Goal: Task Accomplishment & Management: Use online tool/utility

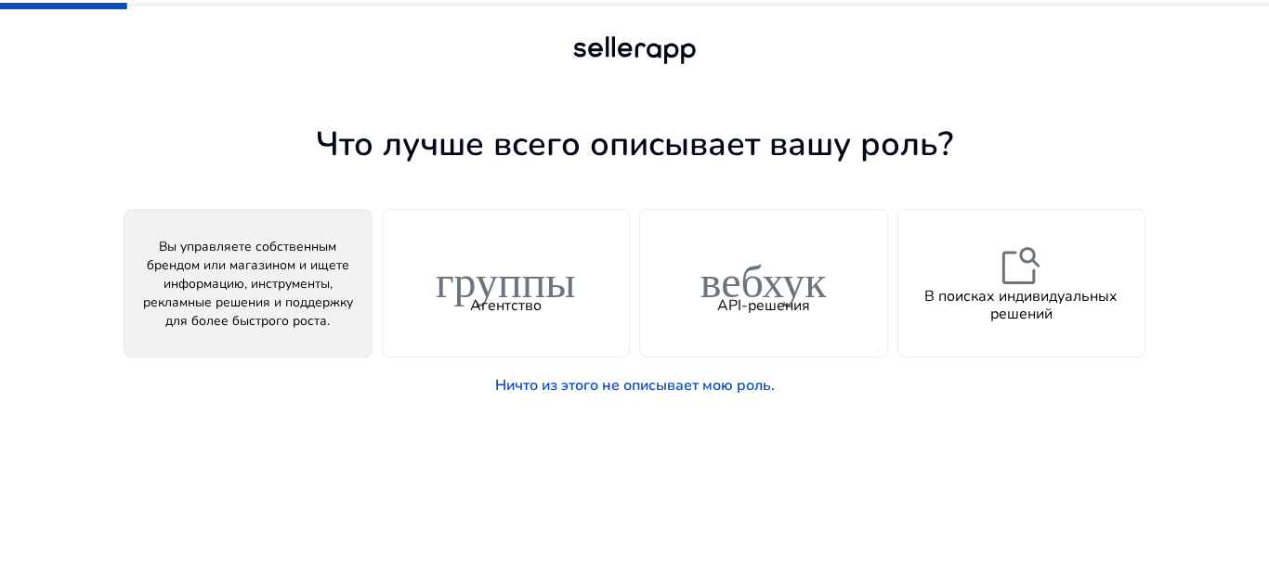
click at [249, 282] on font "человек" at bounding box center [248, 275] width 149 height 54
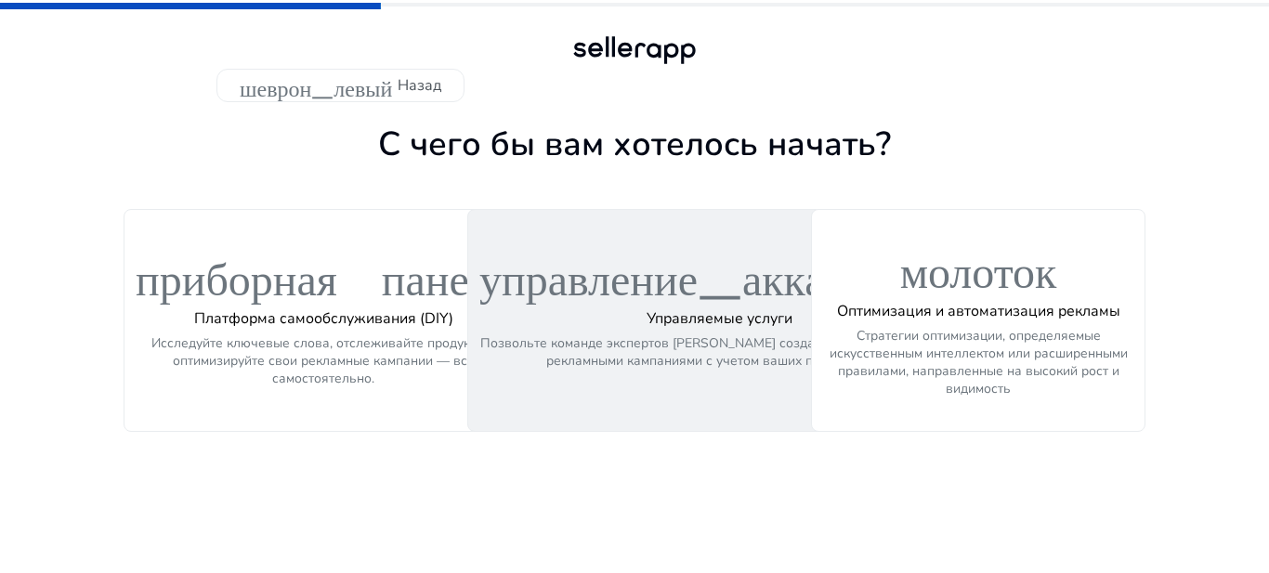
click at [640, 296] on font "управление_аккаунтами" at bounding box center [719, 273] width 481 height 54
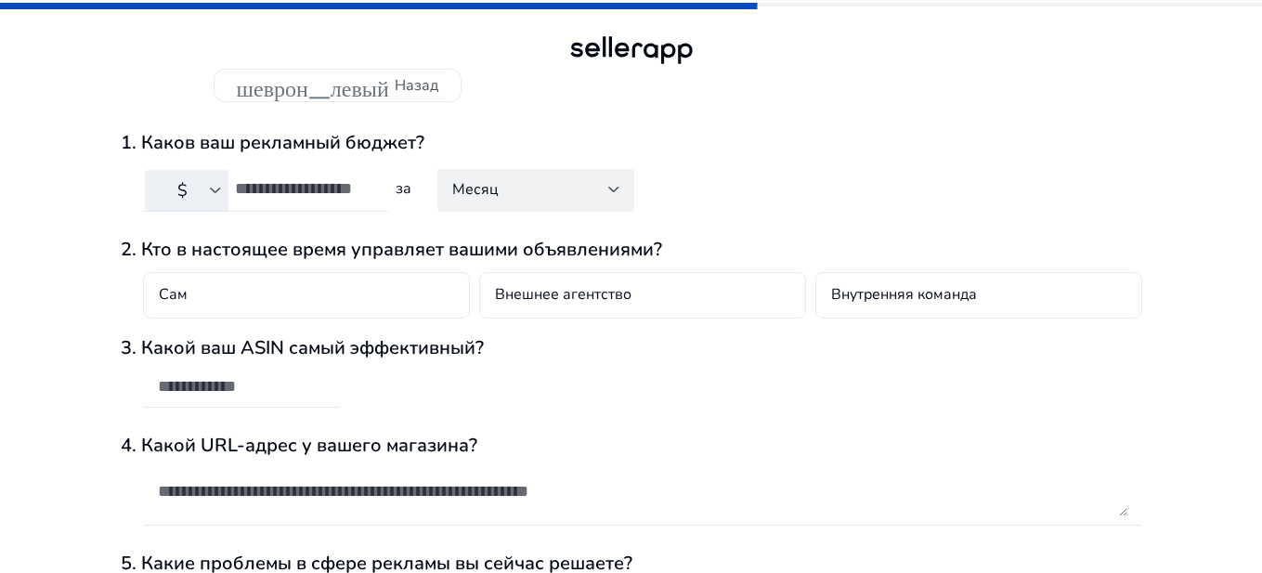
click at [215, 191] on div at bounding box center [215, 190] width 11 height 7
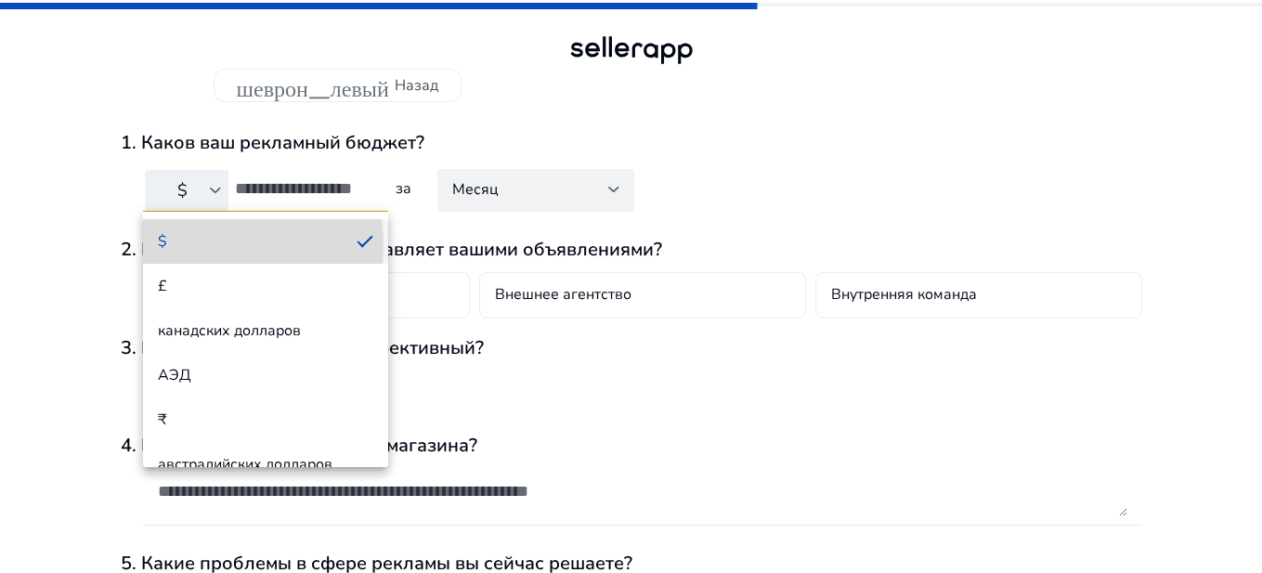
click at [204, 246] on span "$" at bounding box center [250, 241] width 184 height 20
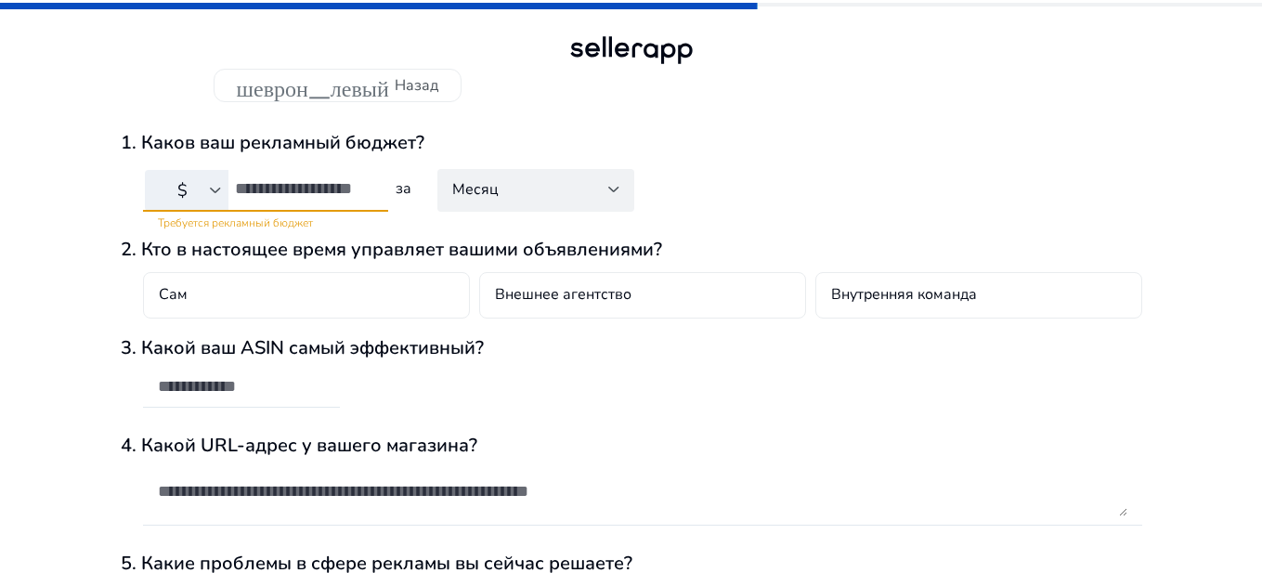
click at [246, 193] on input "number" at bounding box center [304, 188] width 138 height 20
click at [366, 195] on input "*" at bounding box center [304, 188] width 138 height 20
click at [366, 184] on input "*" at bounding box center [304, 188] width 138 height 20
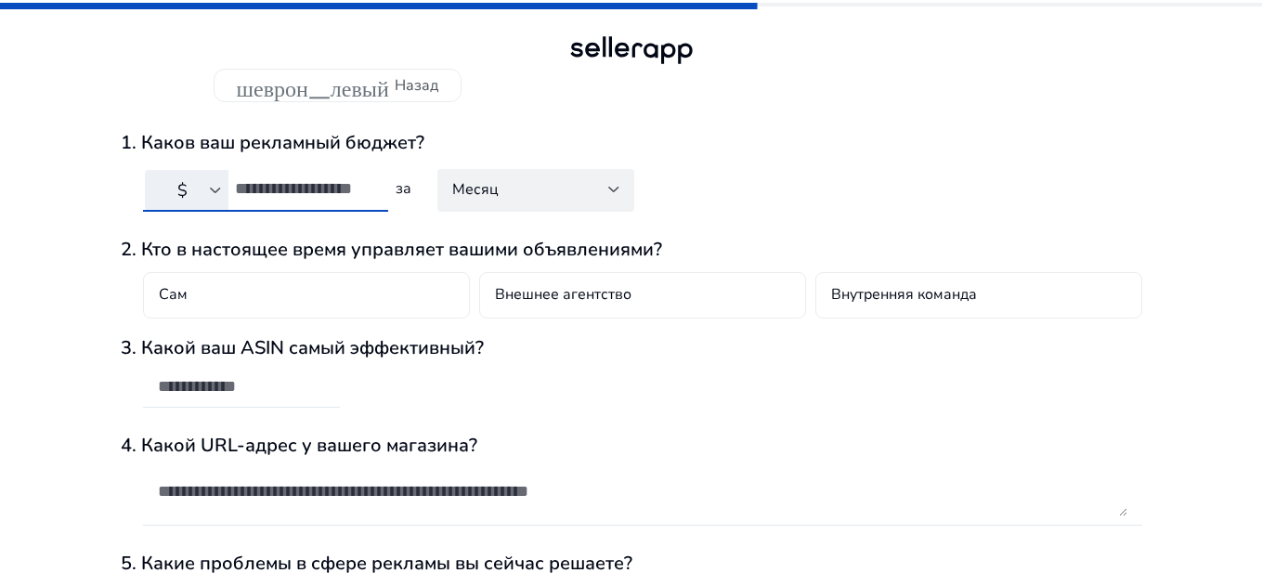
click at [366, 184] on input "*" at bounding box center [304, 188] width 138 height 20
type input "*"
click at [366, 184] on input "*" at bounding box center [304, 188] width 138 height 20
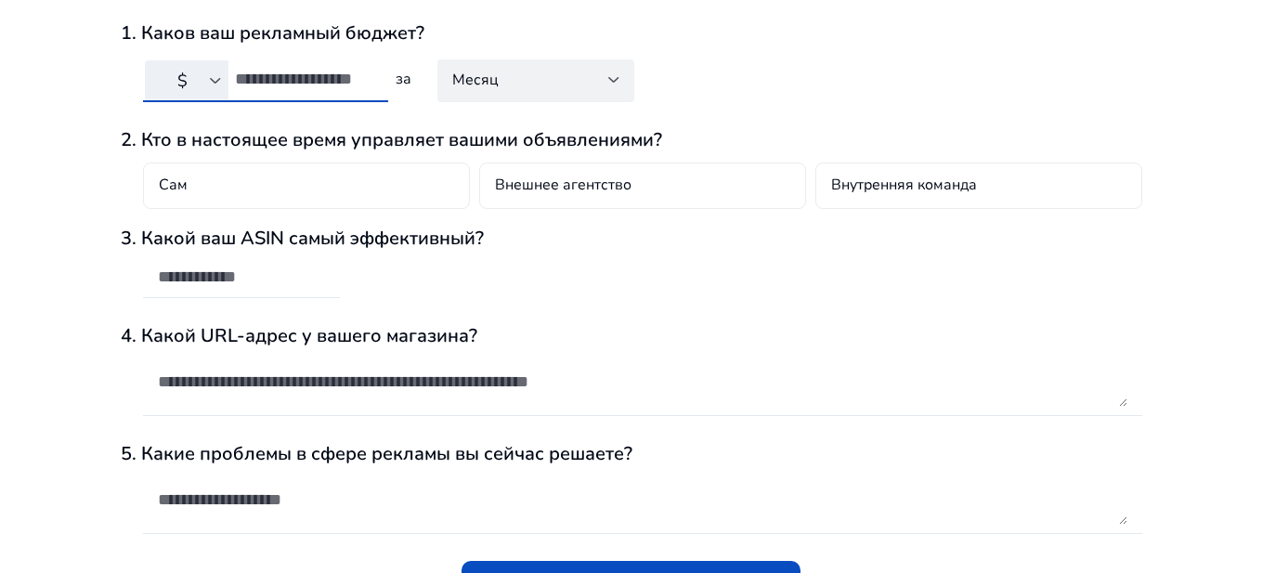
scroll to position [153, 0]
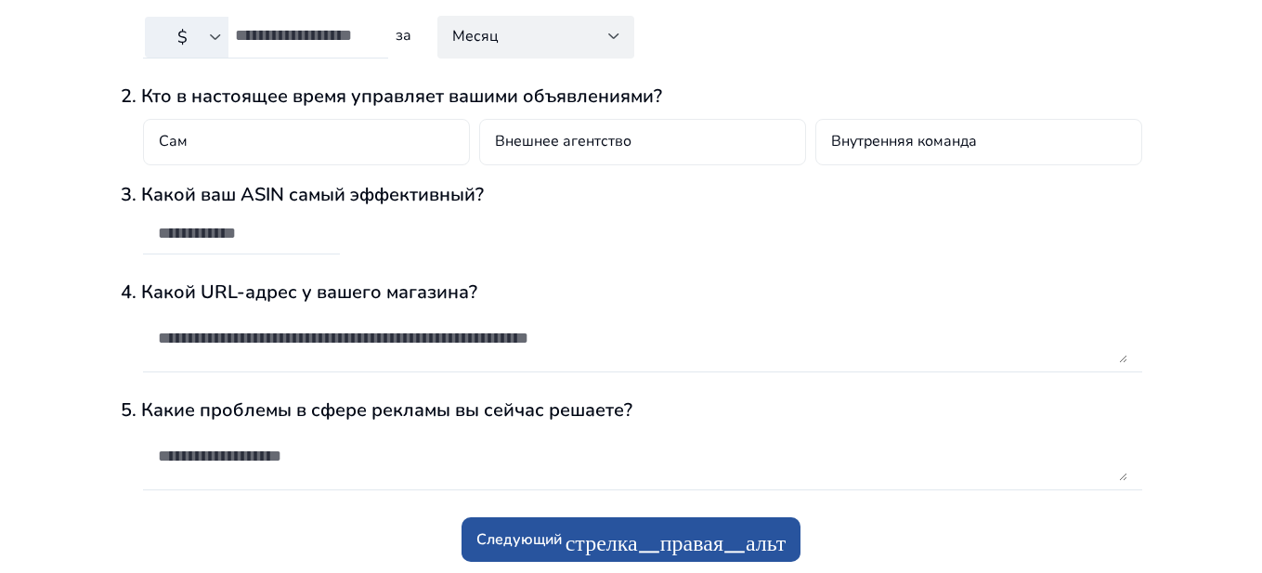
click at [630, 546] on font "стрелка_правая_альт" at bounding box center [676, 540] width 221 height 26
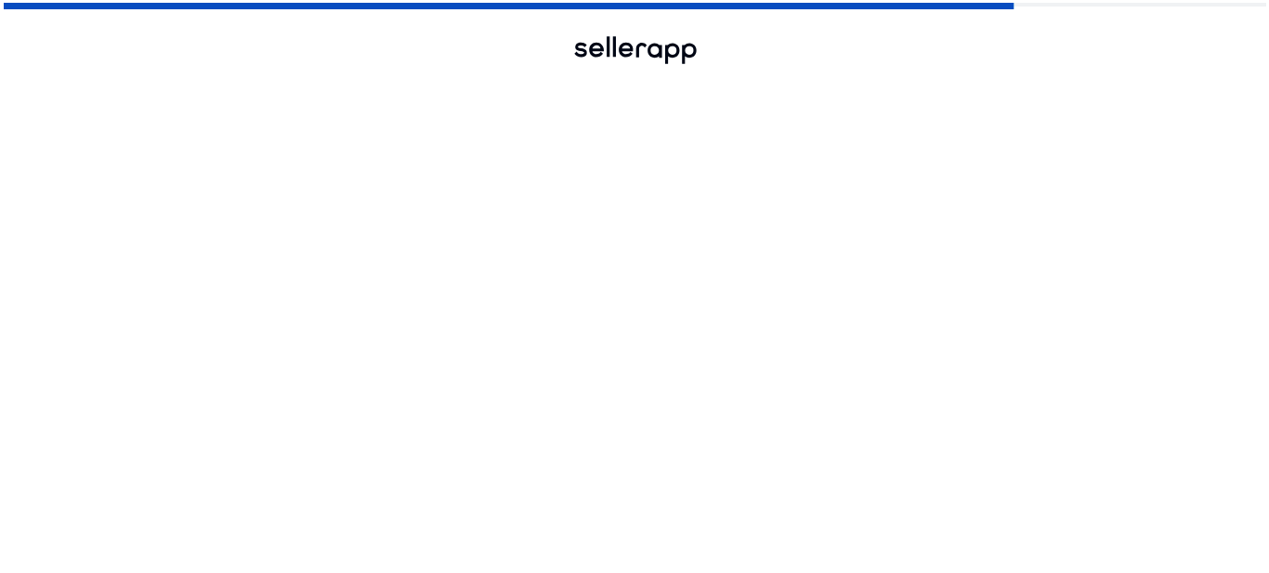
scroll to position [0, 0]
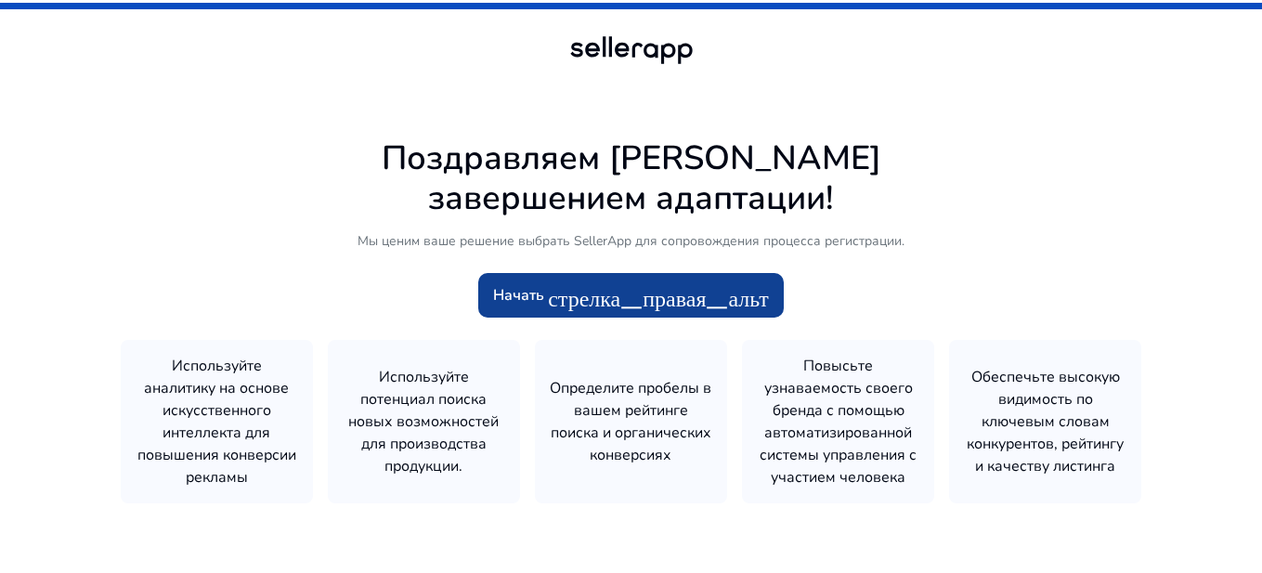
click at [619, 296] on font "стрелка_правая_альт" at bounding box center [658, 295] width 221 height 26
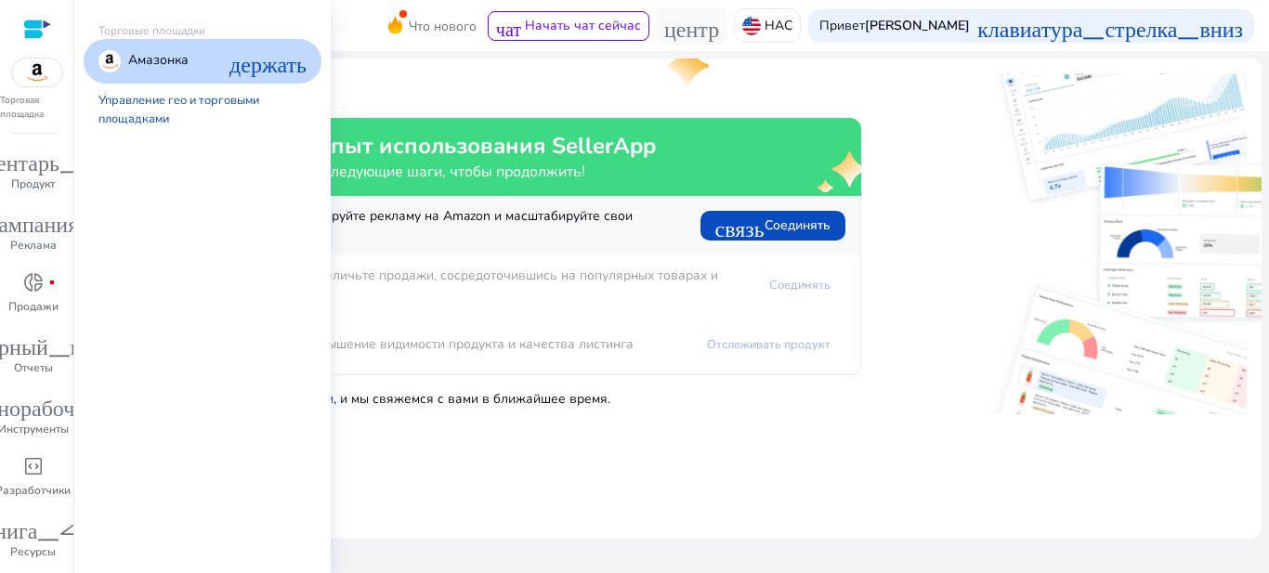
click at [267, 65] on font "держать" at bounding box center [267, 61] width 77 height 26
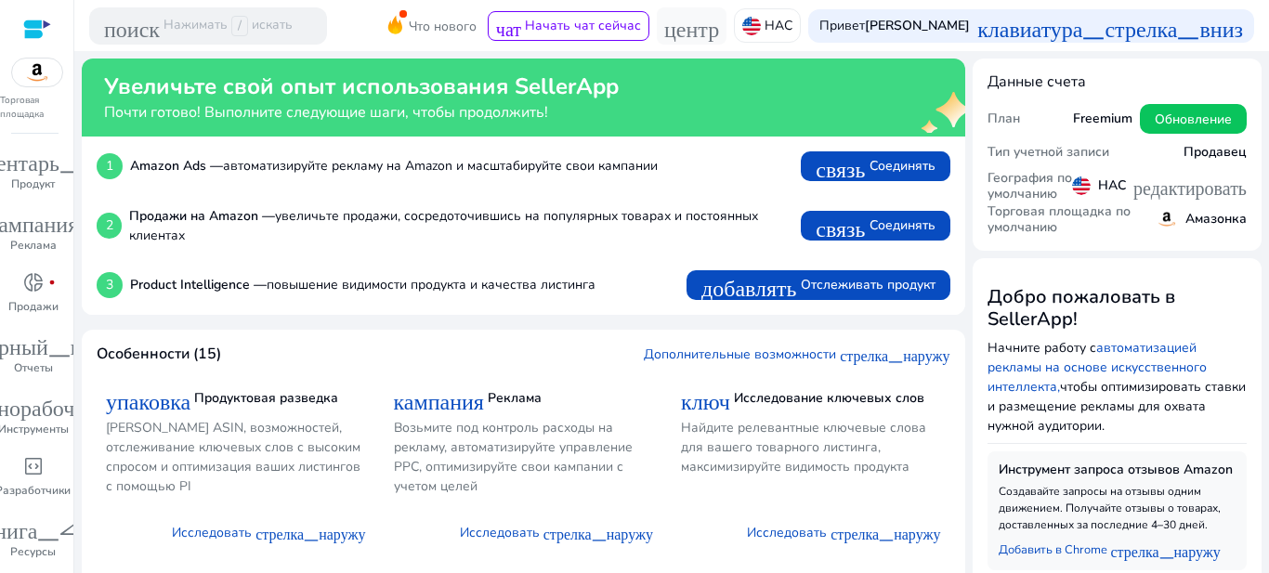
scroll to position [0, 18]
click at [169, 25] on font "Нажимать" at bounding box center [195, 25] width 64 height 18
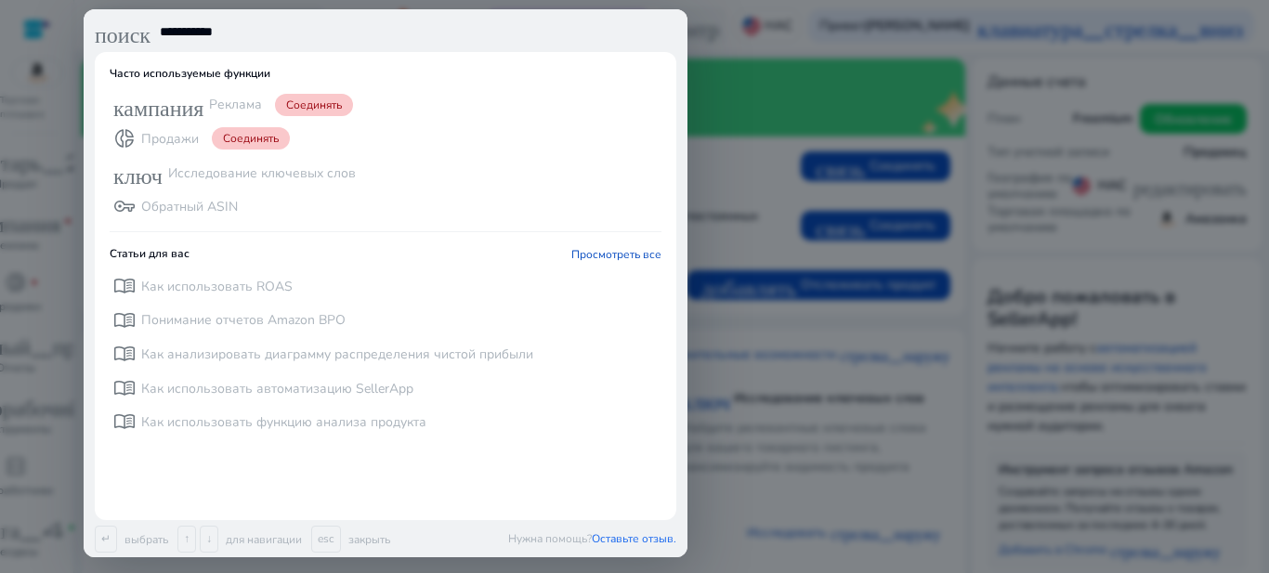
type input "**********"
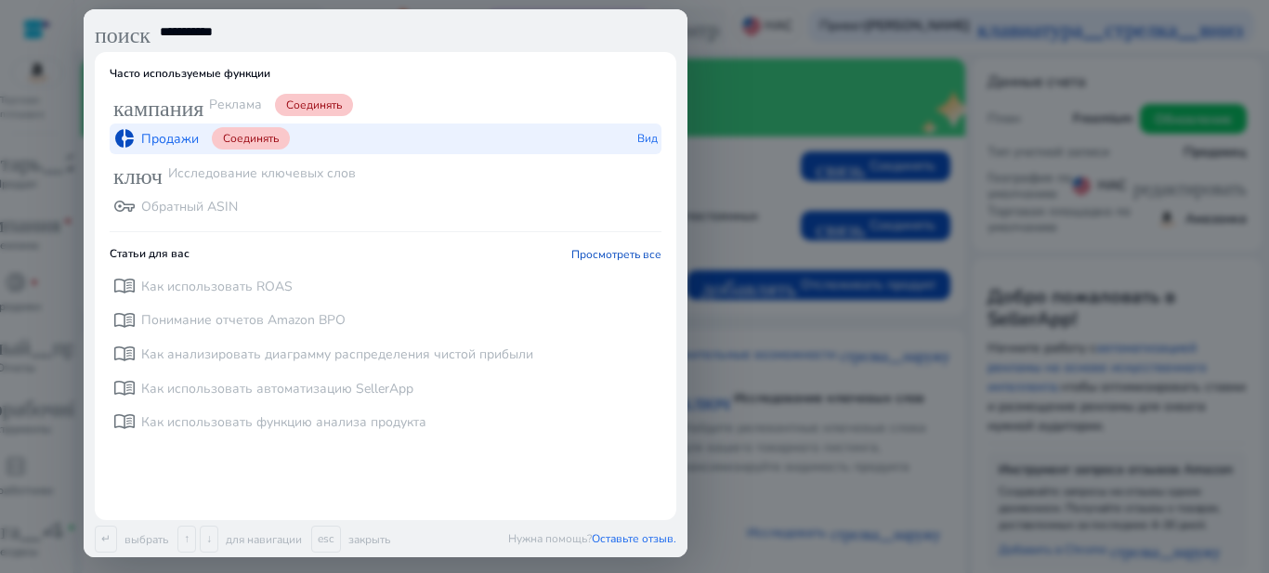
click at [251, 139] on font "Соединять" at bounding box center [251, 138] width 56 height 15
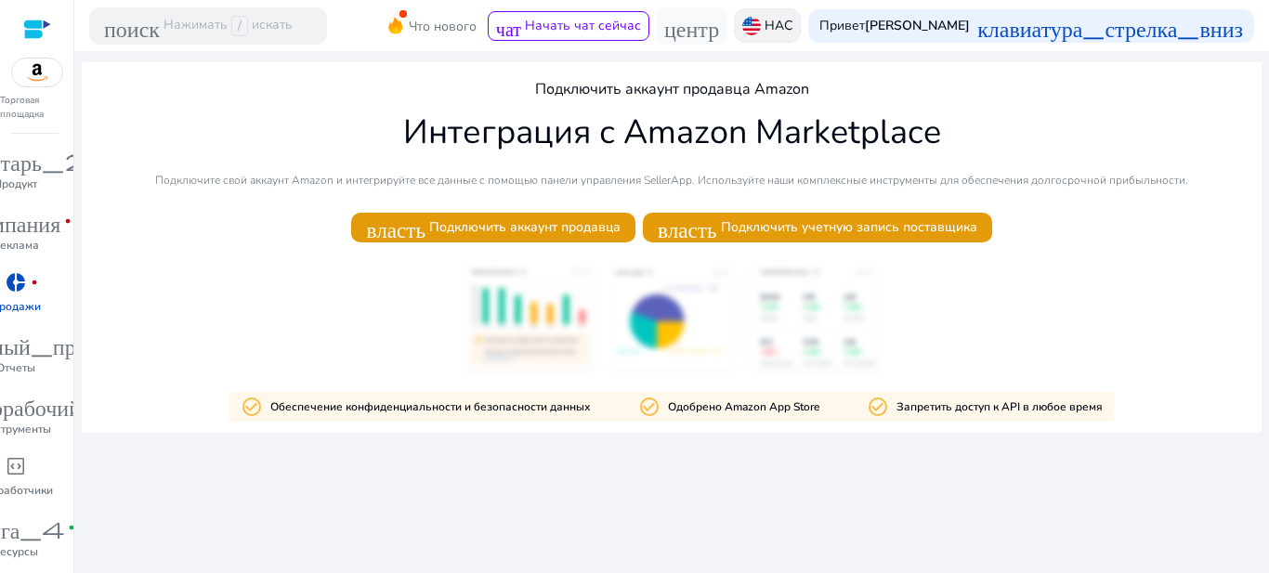
click at [779, 29] on font "НАС" at bounding box center [778, 26] width 28 height 18
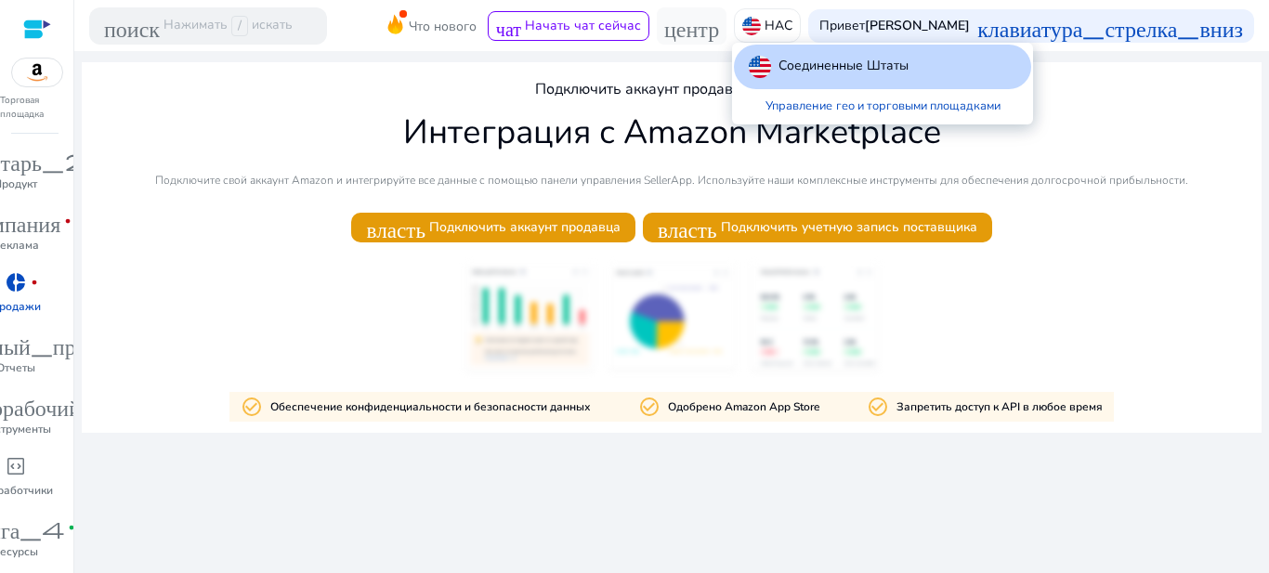
click at [786, 70] on font "Соединенные Штаты" at bounding box center [843, 66] width 130 height 18
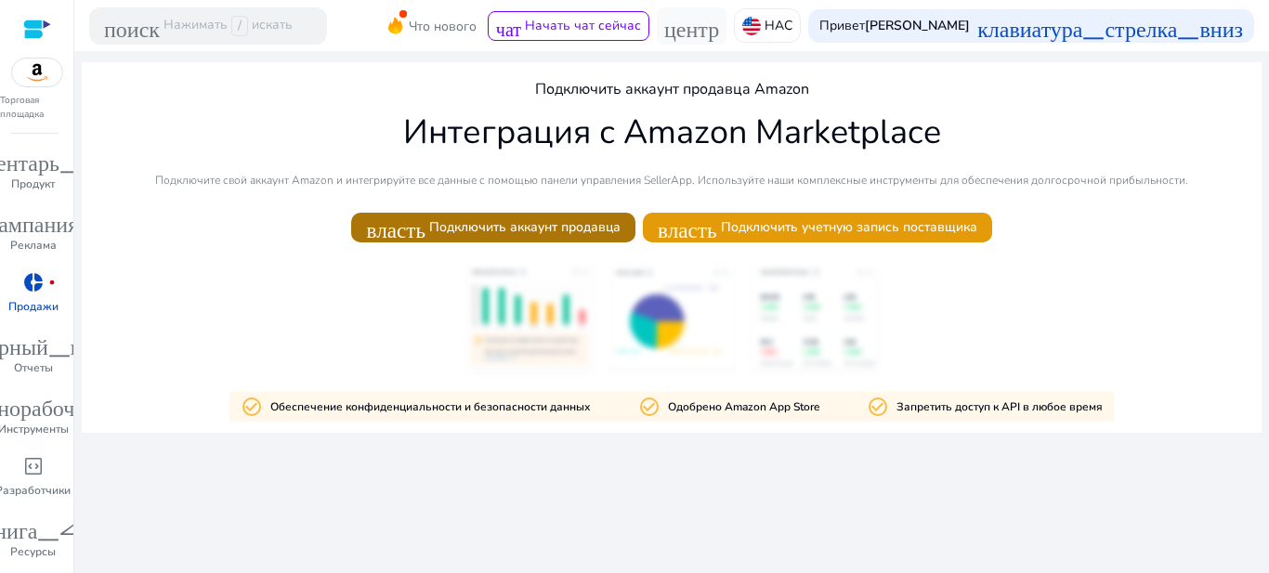
click at [512, 225] on font "Подключить аккаунт продавца" at bounding box center [524, 227] width 191 height 18
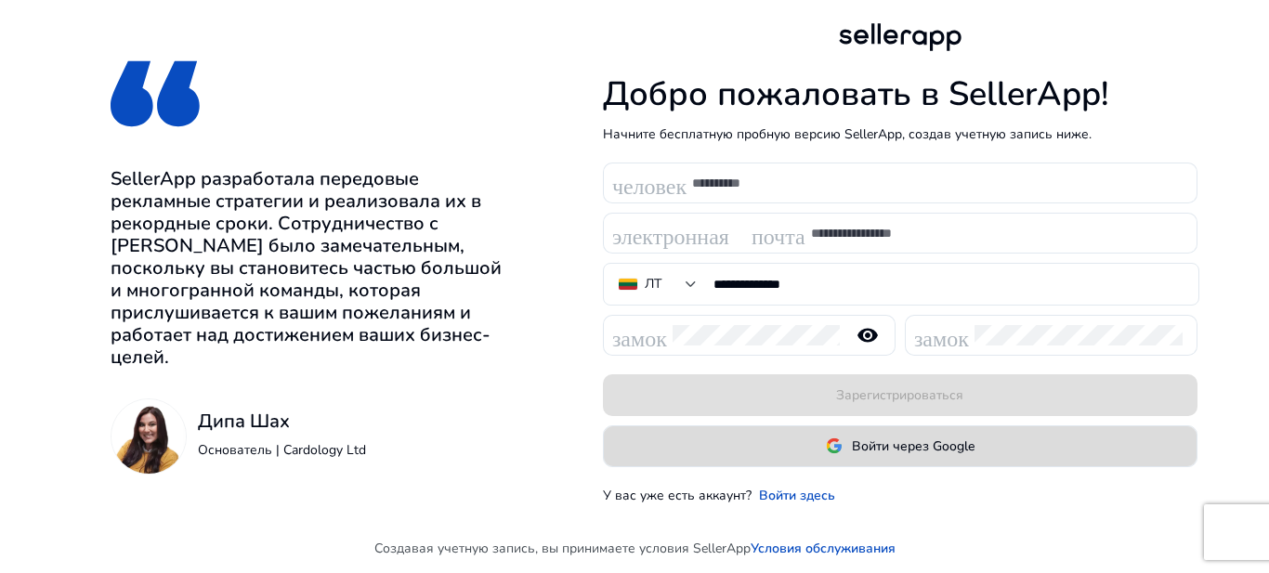
click at [907, 449] on font "Войти через Google" at bounding box center [913, 446] width 123 height 18
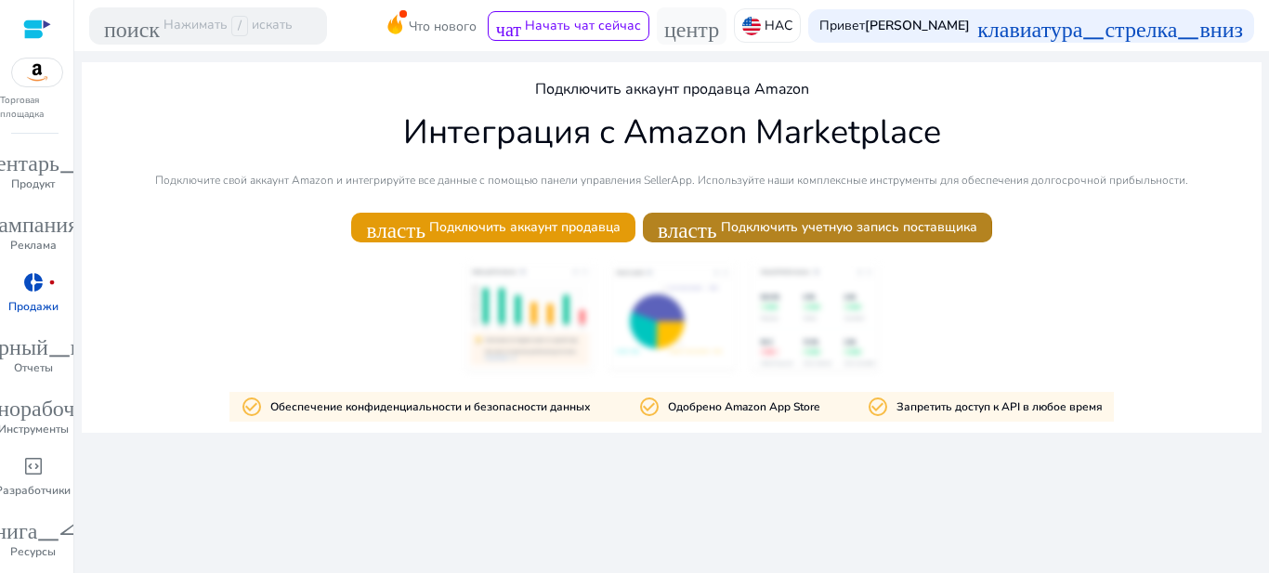
click at [801, 229] on font "Подключить учетную запись поставщика" at bounding box center [849, 227] width 256 height 18
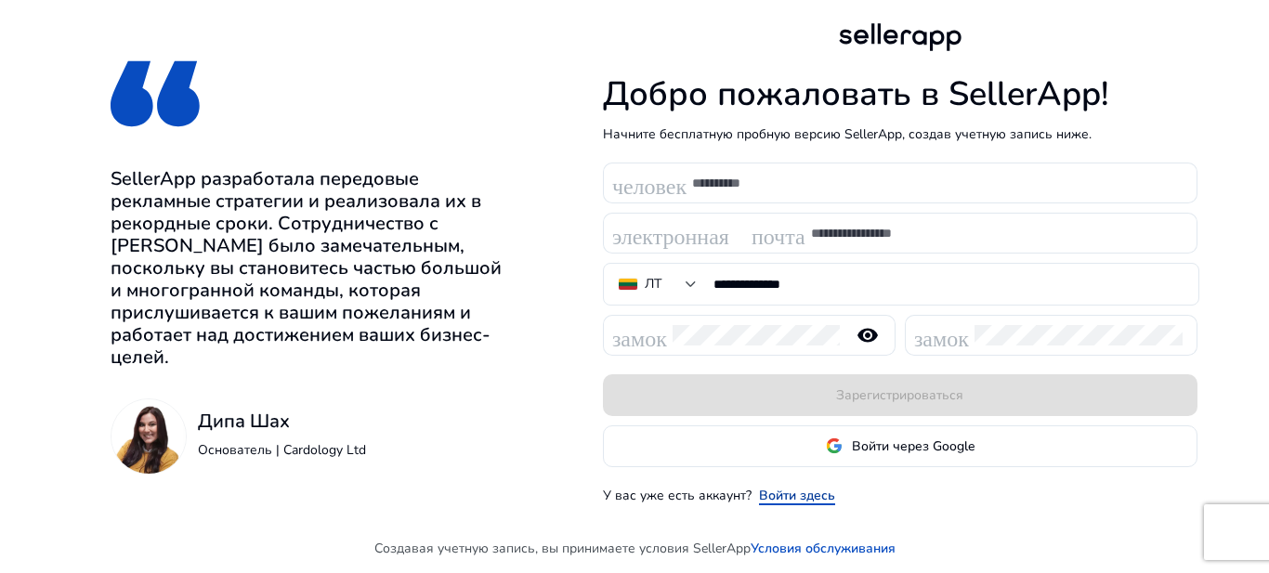
click at [786, 494] on font "Войти здесь" at bounding box center [797, 496] width 76 height 18
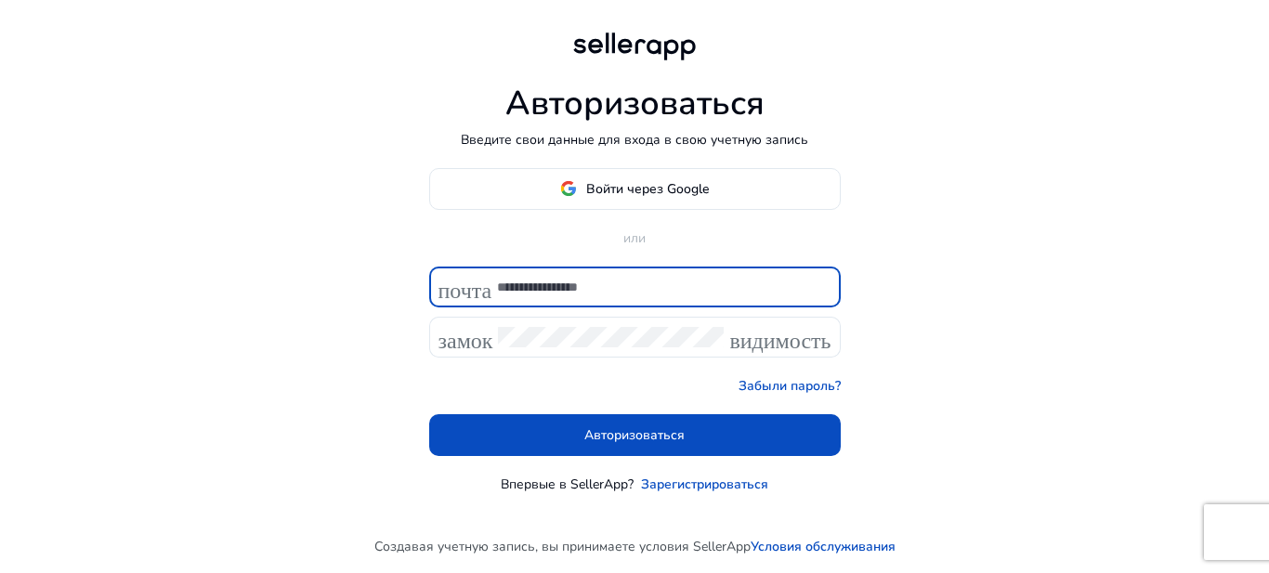
type input "**********"
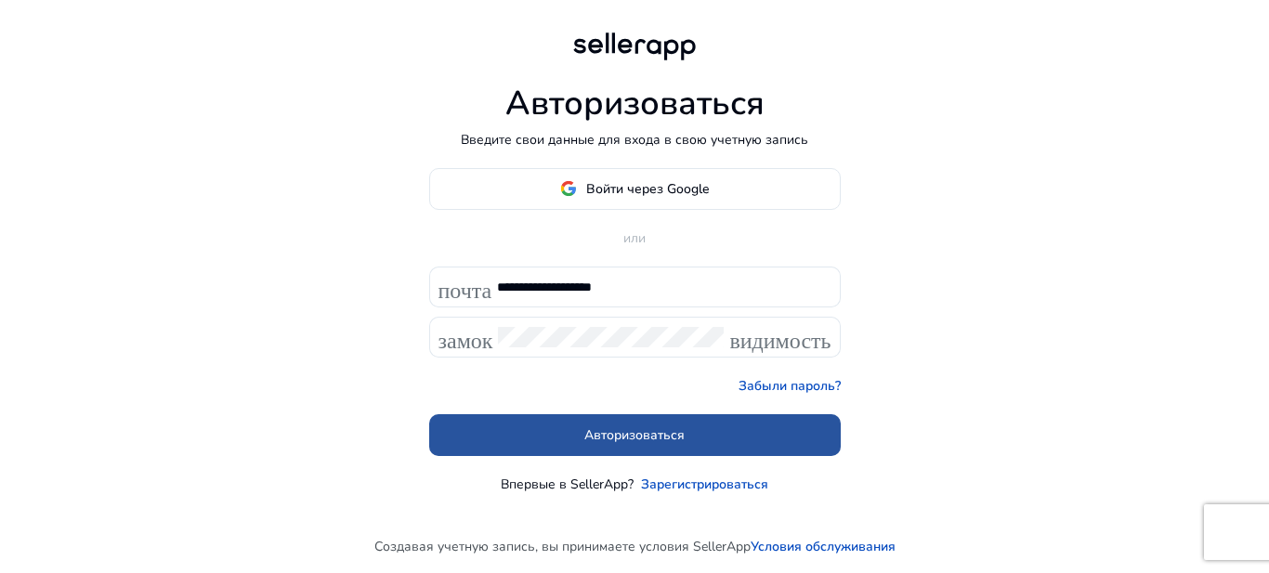
click at [664, 432] on font "Авторизоваться" at bounding box center [634, 435] width 100 height 18
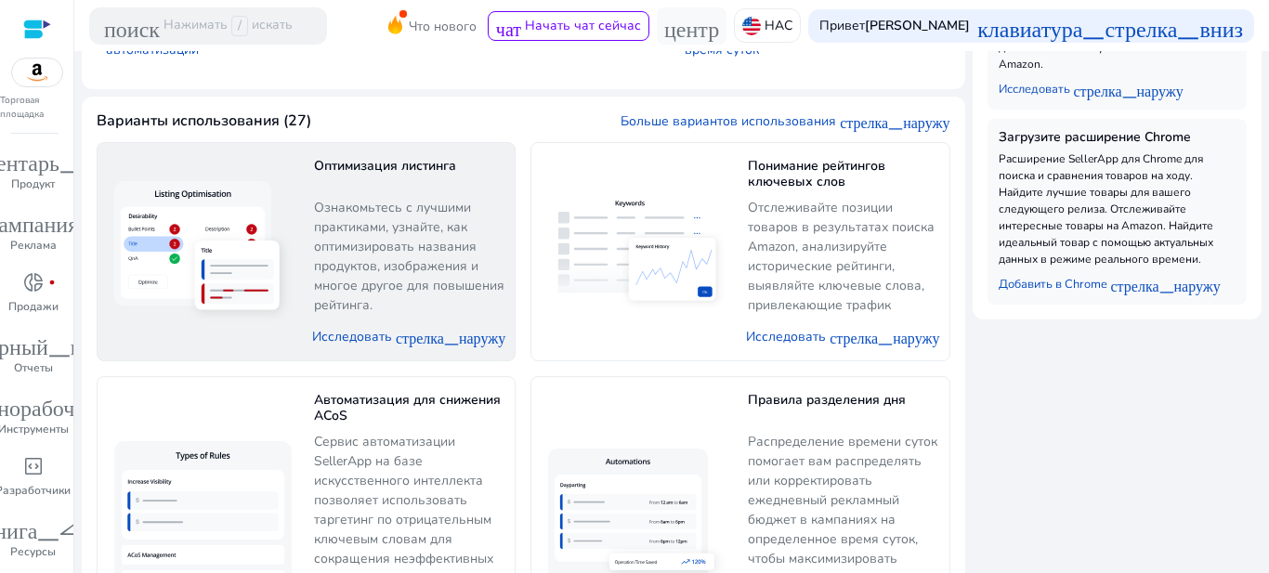
click at [382, 278] on font "Ознакомьтесь с лучшими практиками, узнайте, как оптимизировать названия продукт…" at bounding box center [409, 256] width 190 height 115
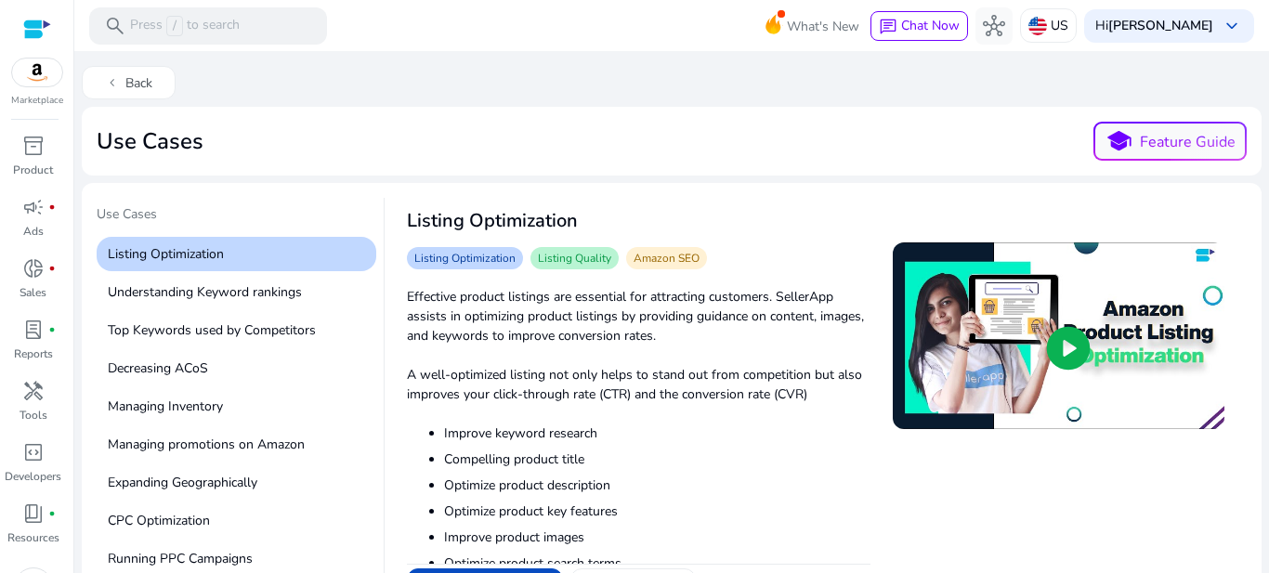
click at [625, 150] on div "Use Cases school Feature Guide" at bounding box center [672, 141] width 1150 height 39
click at [112, 82] on span "chevron_left" at bounding box center [112, 82] width 15 height 15
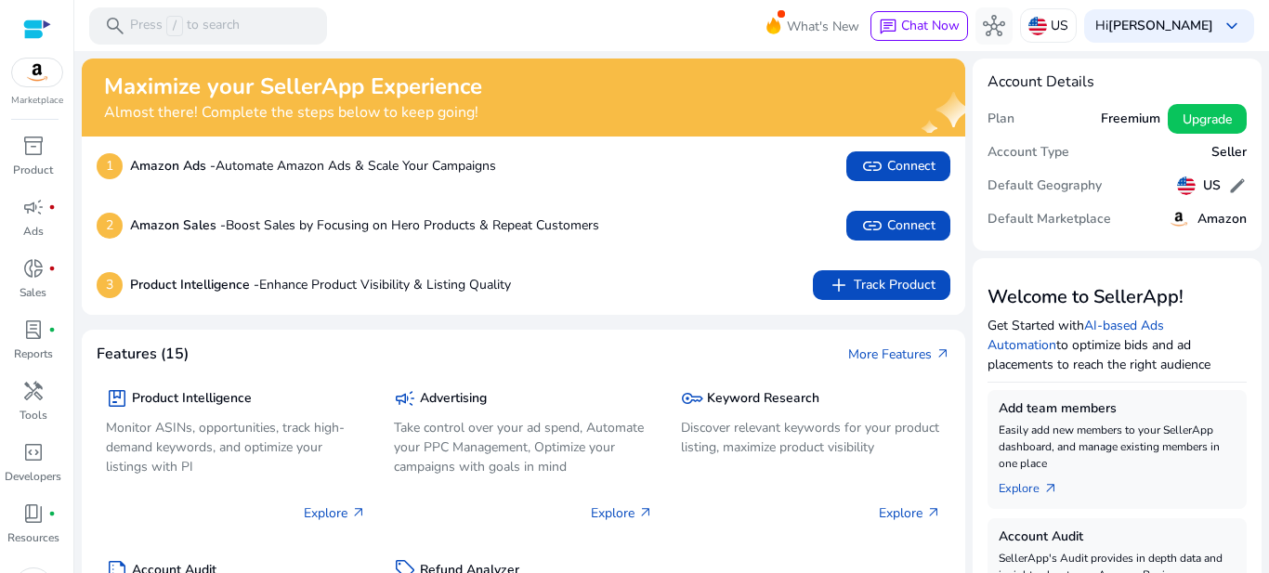
drag, startPoint x: 104, startPoint y: 84, endPoint x: 495, endPoint y: 104, distance: 391.5
click at [495, 104] on div "Maximize your SellerApp Experience Almost there! Complete the steps below to ke…" at bounding box center [493, 97] width 779 height 48
click at [483, 124] on div at bounding box center [483, 124] width 0 height 0
click at [633, 107] on div "Maximize your SellerApp Experience Almost there! Complete the steps below to ke…" at bounding box center [493, 97] width 779 height 48
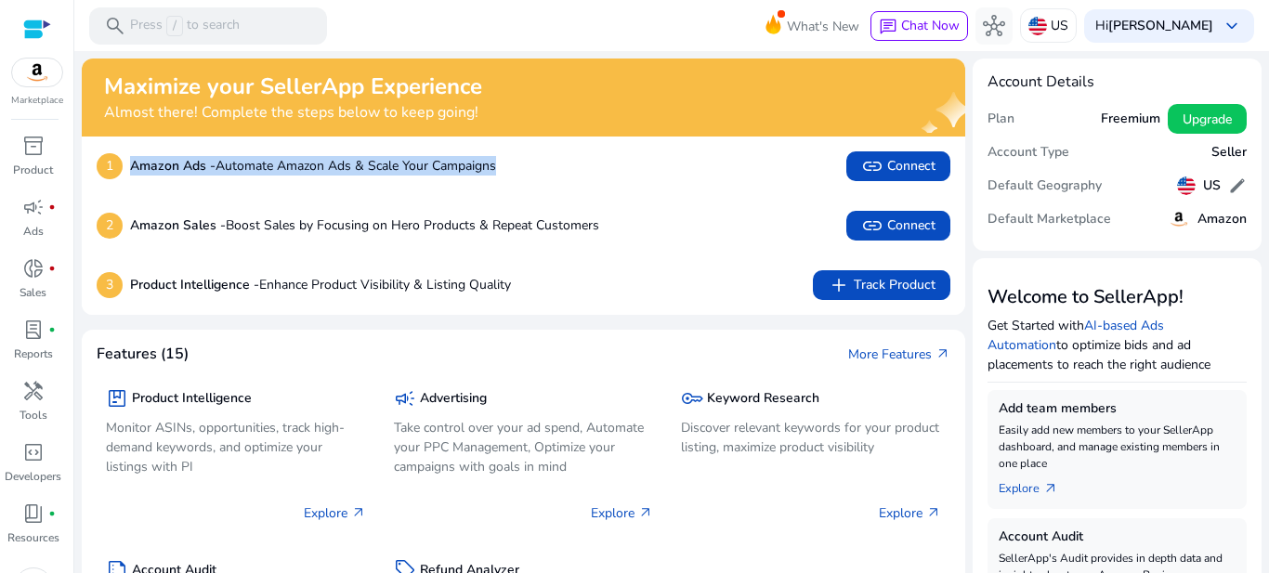
drag, startPoint x: 131, startPoint y: 166, endPoint x: 502, endPoint y: 176, distance: 371.6
click at [502, 176] on div "1 Amazon Ads - Automate Amazon Ads & Scale Your Campaigns link Connect" at bounding box center [524, 166] width 854 height 30
click at [490, 176] on div at bounding box center [490, 176] width 0 height 0
click at [618, 178] on div "1 Amazon Ads - Automate Amazon Ads & Scale Your Campaigns link Connect" at bounding box center [524, 166] width 854 height 30
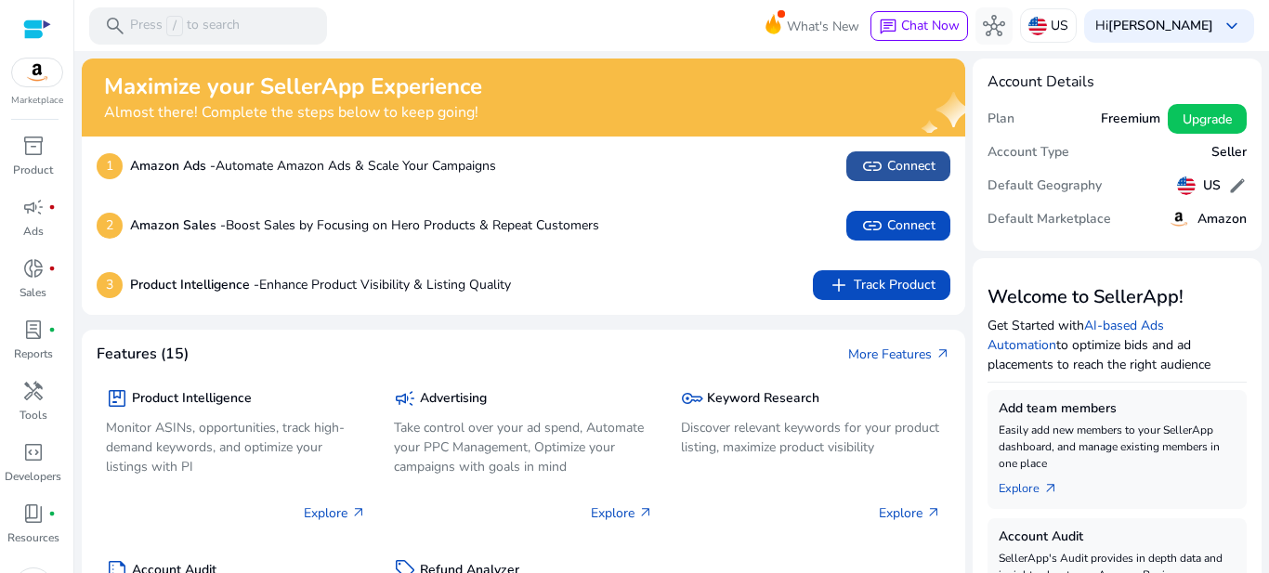
click at [900, 163] on span "link Connect" at bounding box center [898, 166] width 74 height 22
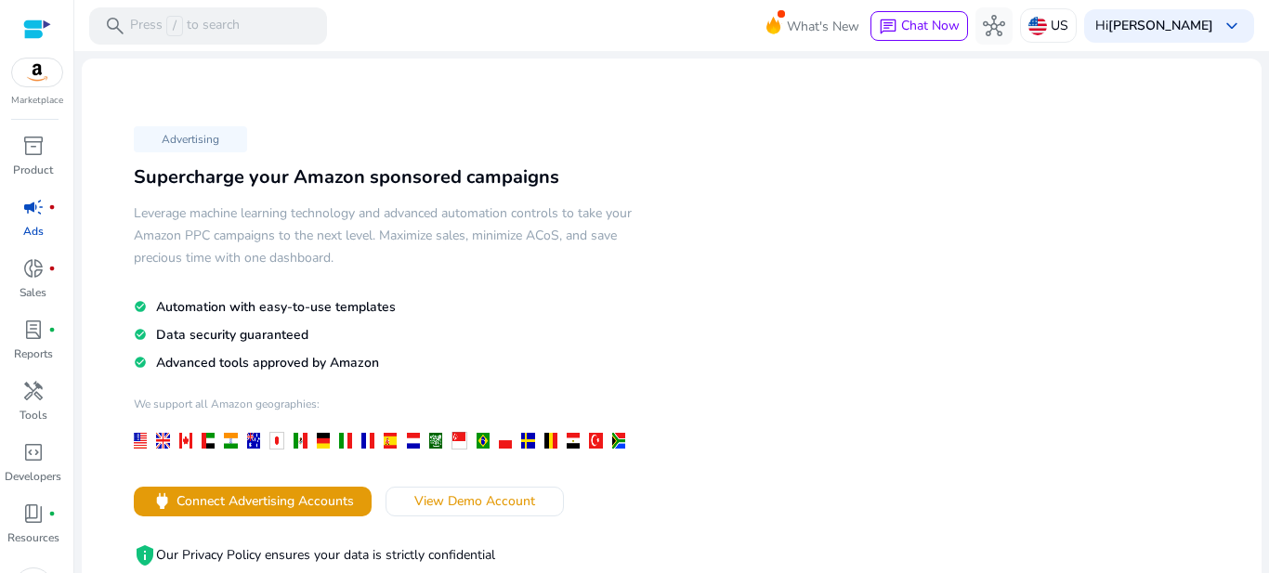
drag, startPoint x: 135, startPoint y: 175, endPoint x: 564, endPoint y: 178, distance: 429.1
click at [564, 178] on h3 "Supercharge your Amazon sponsored campaigns" at bounding box center [384, 177] width 501 height 22
click at [552, 190] on div at bounding box center [552, 190] width 0 height 0
click at [718, 209] on div "Advertising Supercharge your Amazon sponsored campaigns Leverage machine learni…" at bounding box center [672, 387] width 1150 height 629
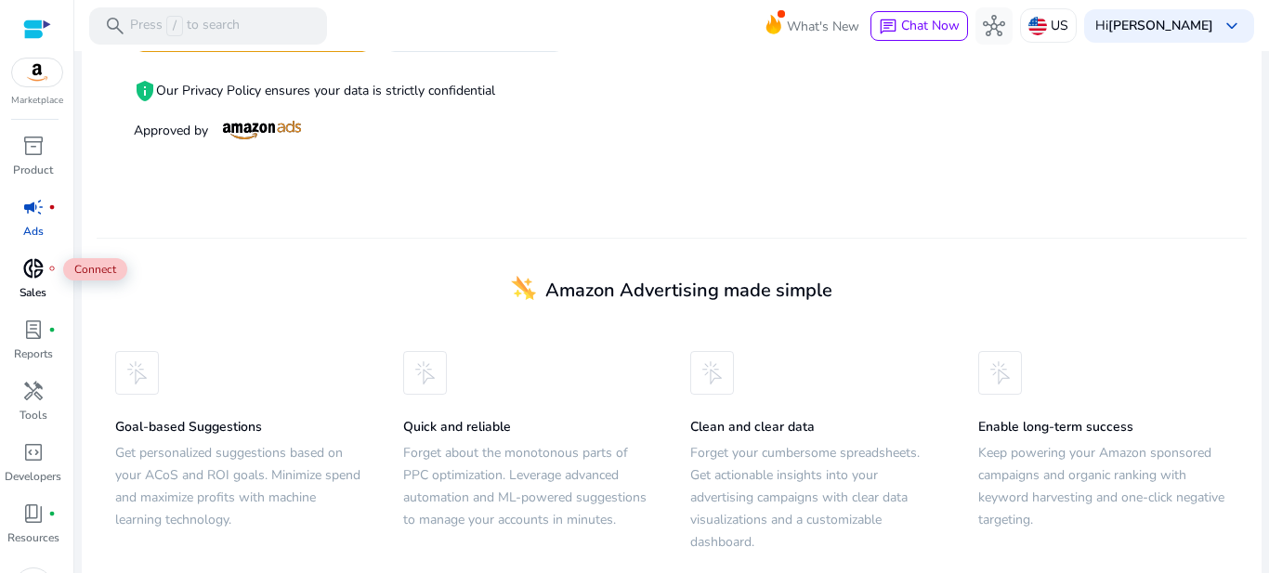
click at [24, 268] on span "donut_small" at bounding box center [33, 268] width 22 height 22
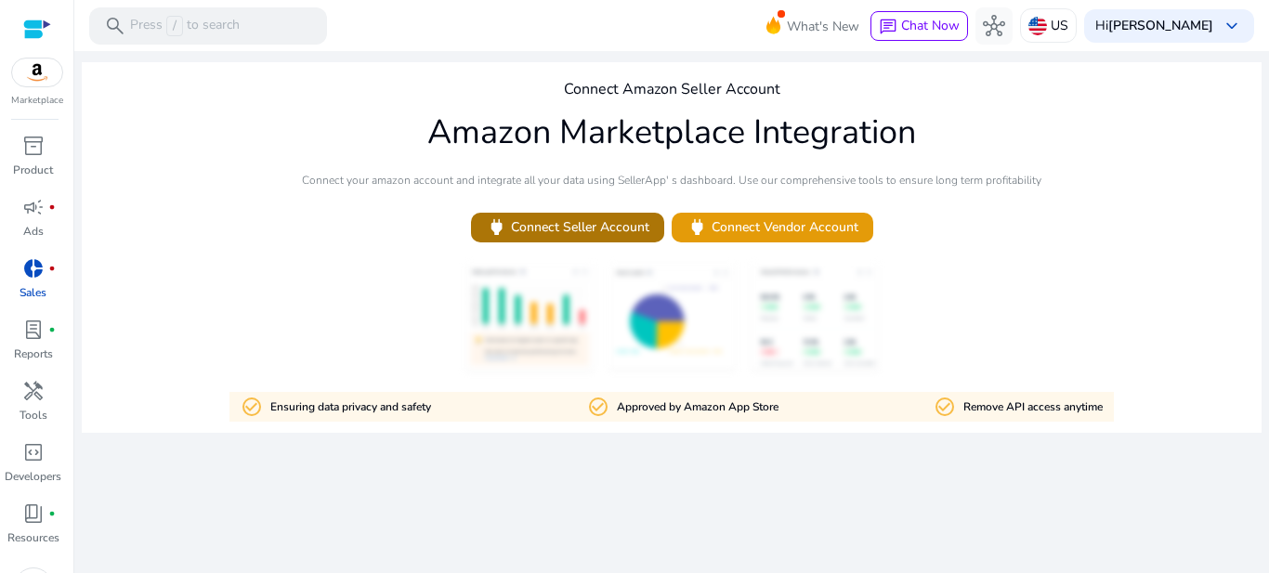
click at [579, 222] on span "power Connect Seller Account" at bounding box center [567, 226] width 163 height 21
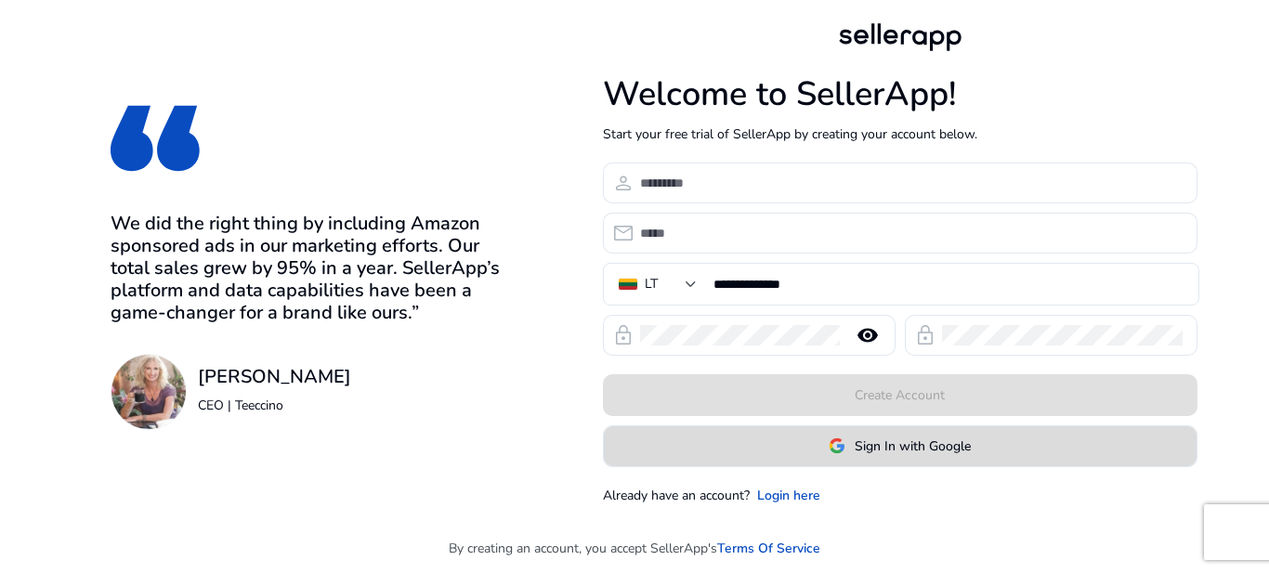
click at [906, 451] on span "Sign In with Google" at bounding box center [912, 447] width 116 height 20
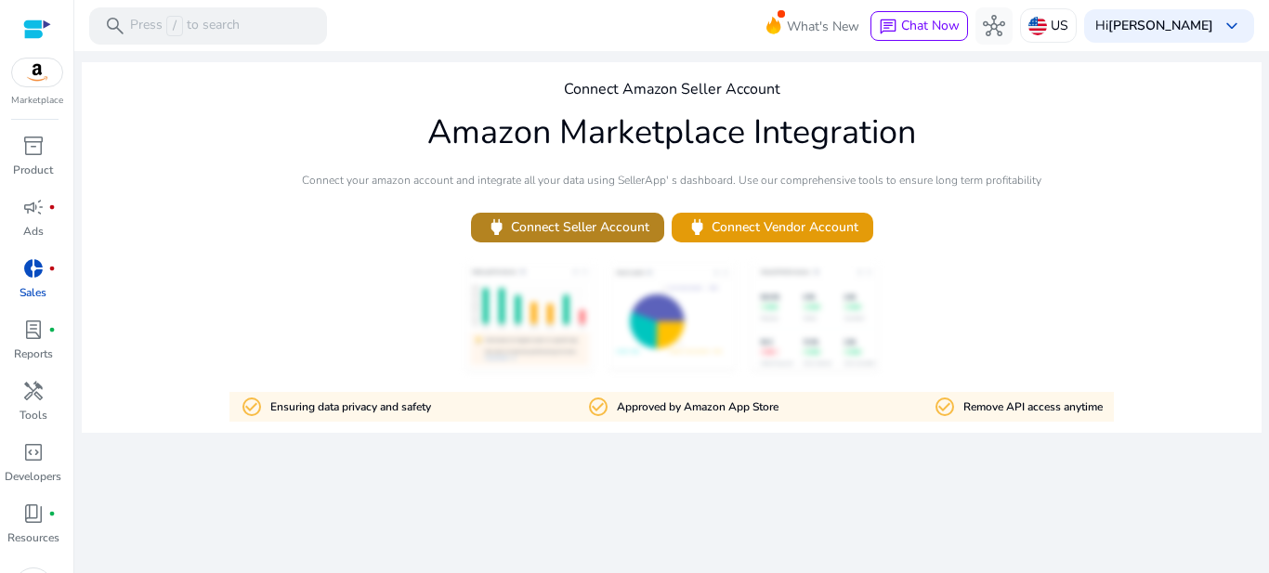
click at [567, 220] on span "power Connect Seller Account" at bounding box center [567, 226] width 163 height 21
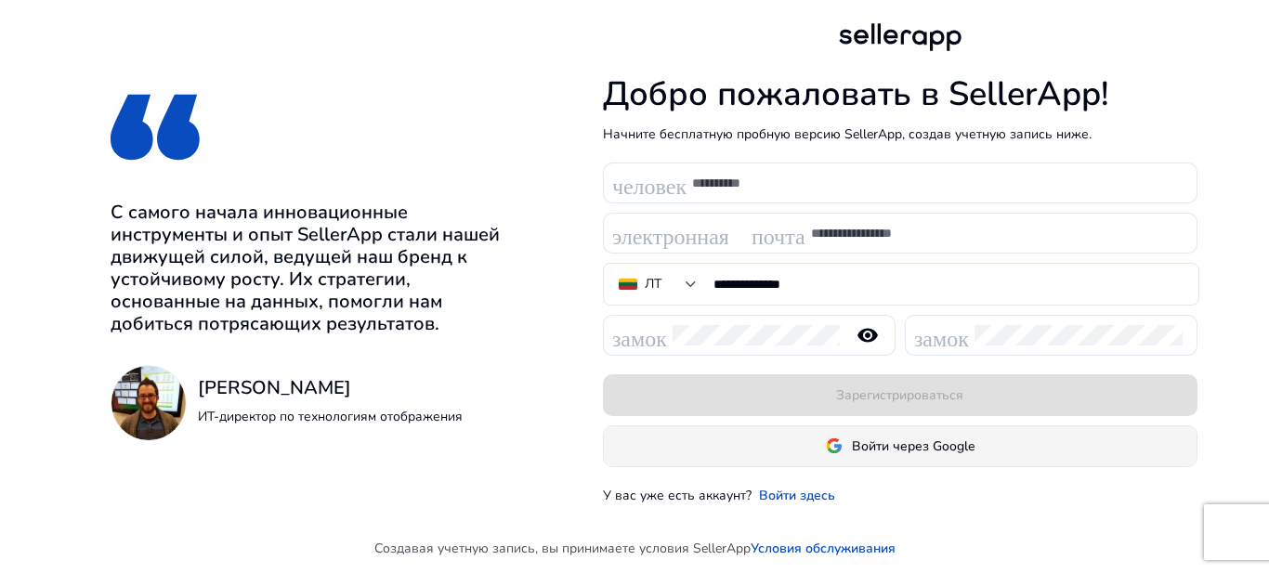
click at [877, 446] on font "Войти через Google" at bounding box center [913, 446] width 123 height 18
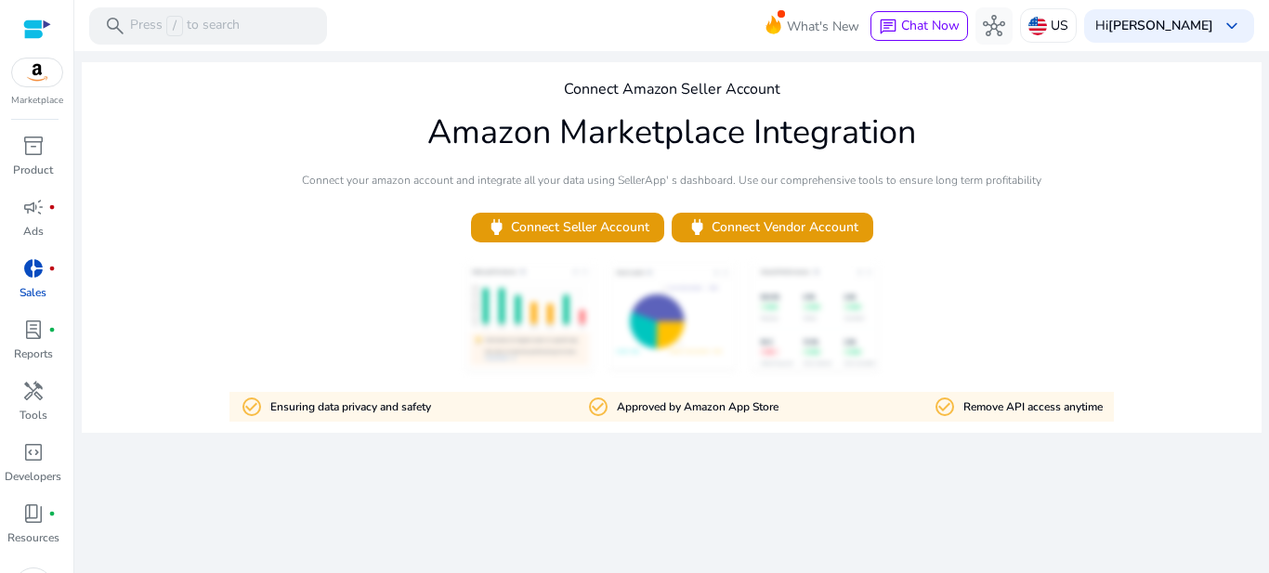
click at [289, 297] on div at bounding box center [672, 317] width 1180 height 113
click at [33, 274] on span "donut_small" at bounding box center [33, 268] width 22 height 22
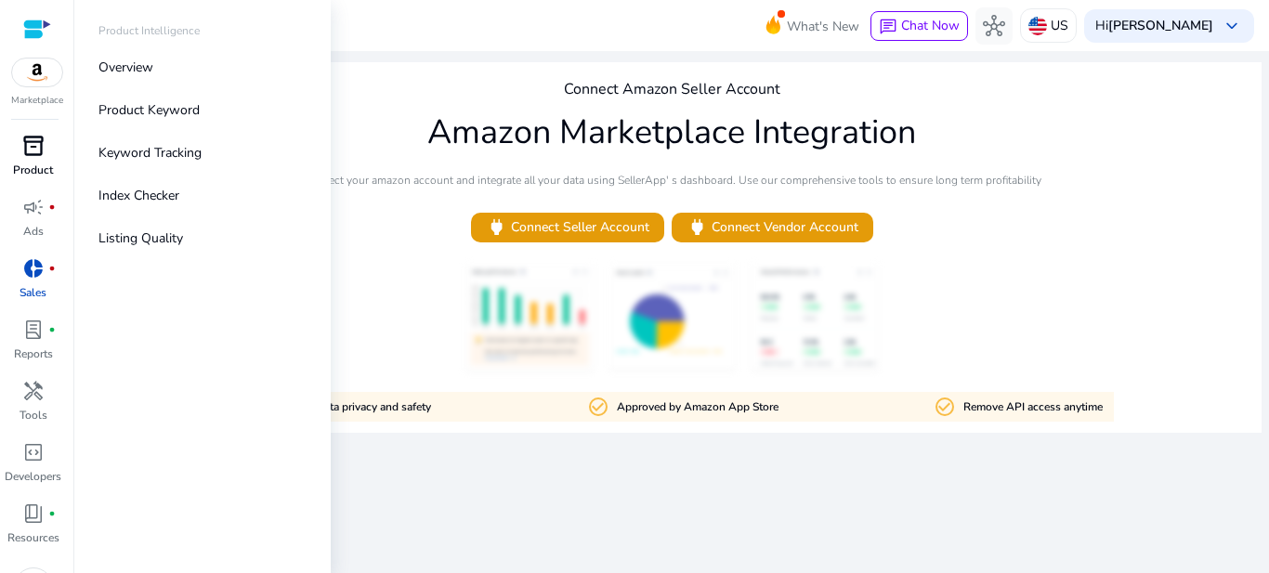
click at [33, 154] on span "inventory_2" at bounding box center [33, 146] width 22 height 22
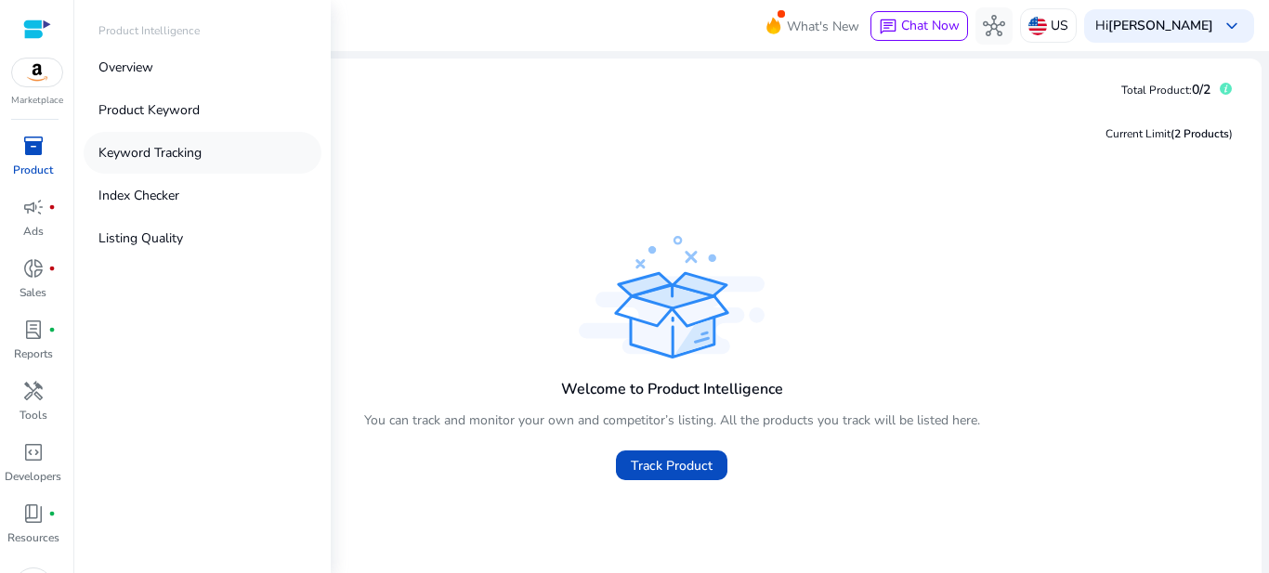
click at [162, 149] on p "Keyword Tracking" at bounding box center [149, 153] width 103 height 20
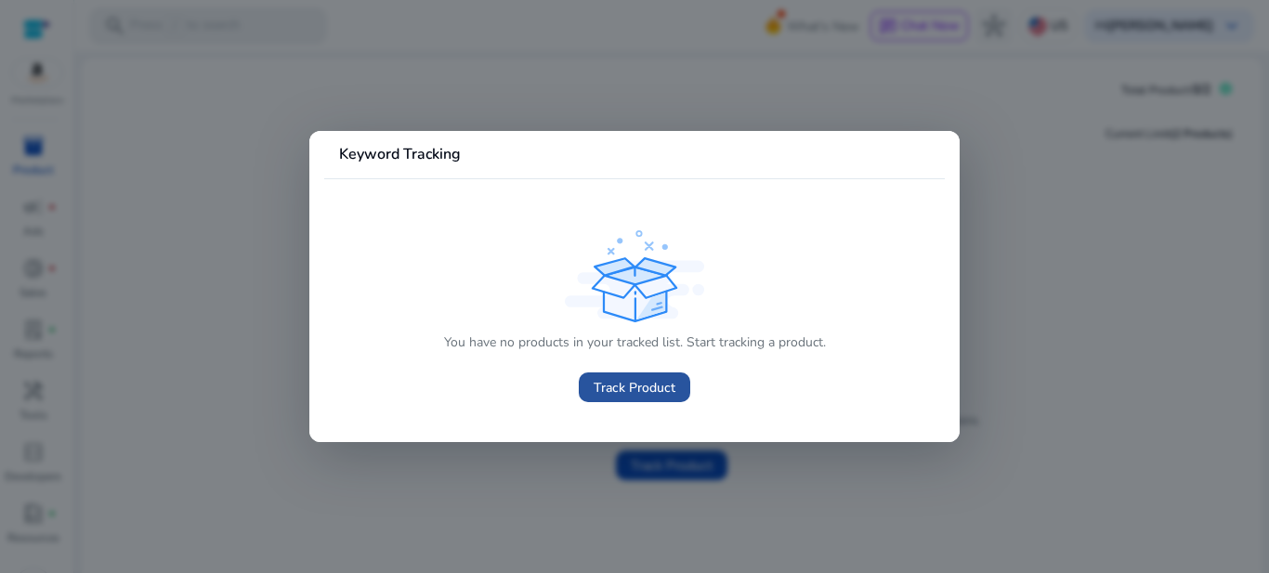
click at [632, 390] on span "Track Product" at bounding box center [634, 388] width 82 height 20
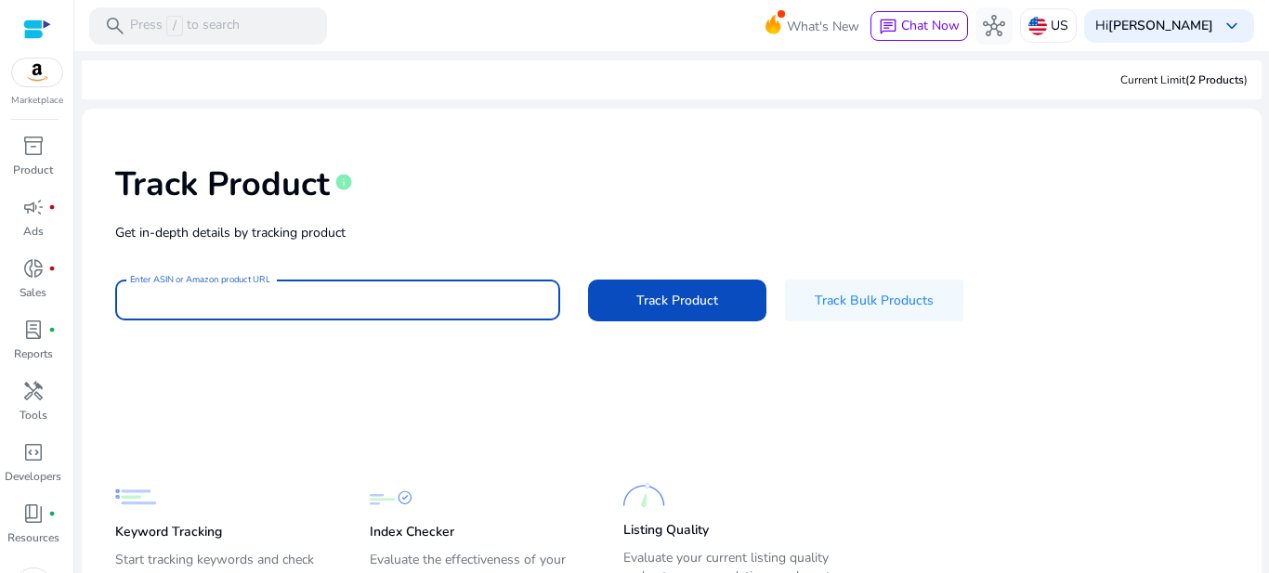
paste input "**********"
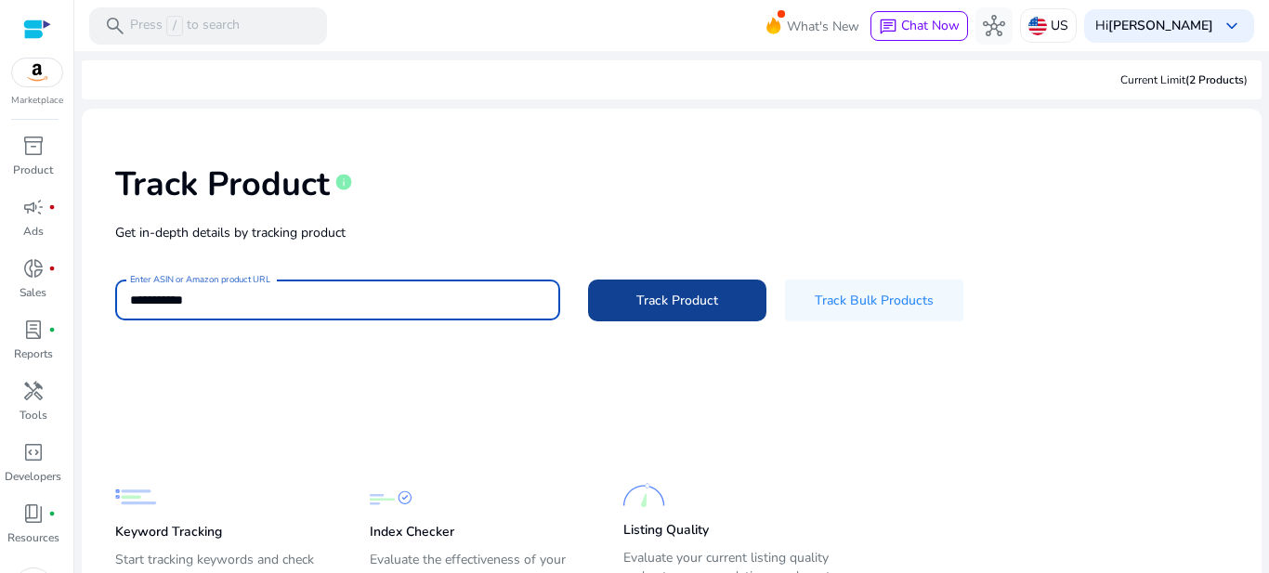
click at [655, 296] on span "Track Product" at bounding box center [677, 301] width 82 height 20
type input "**********"
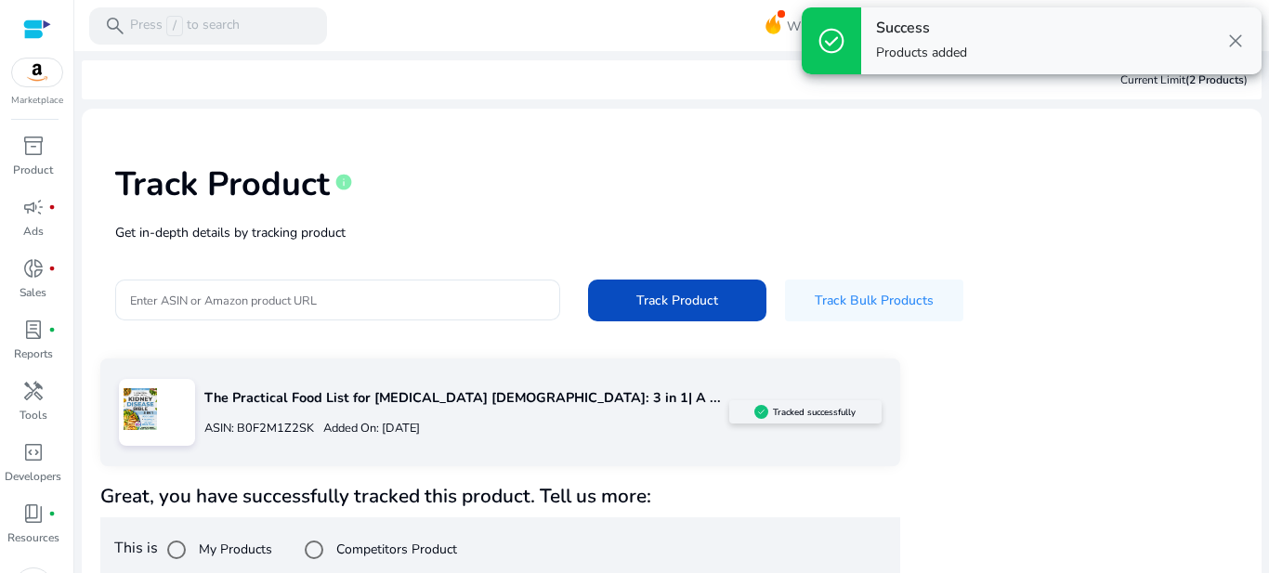
scroll to position [23, 0]
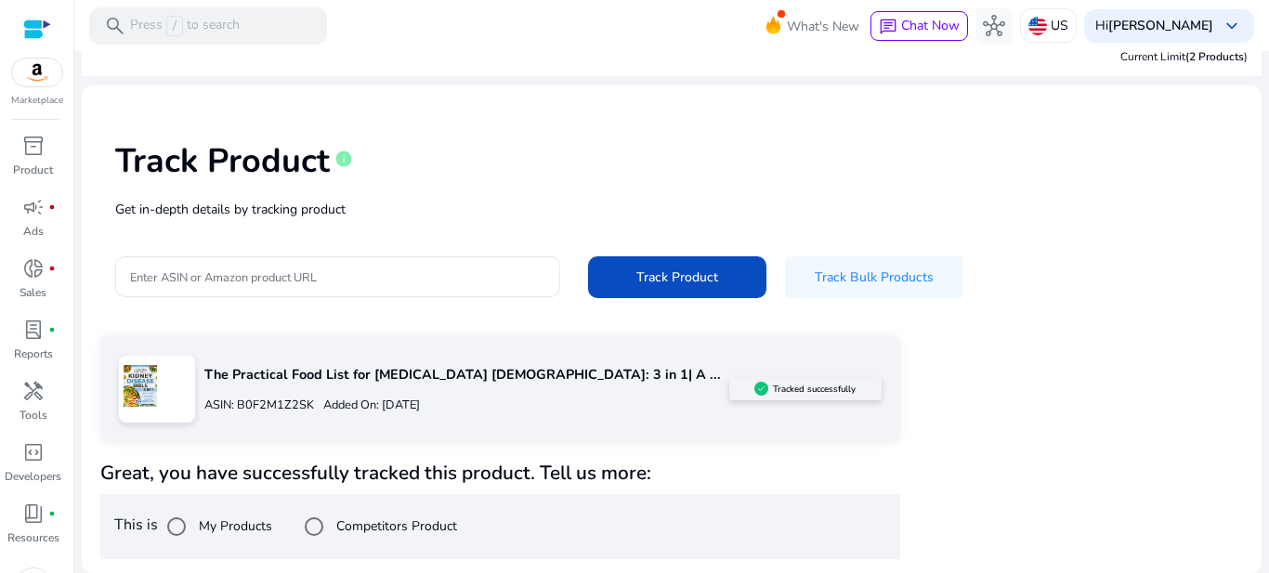
drag, startPoint x: 100, startPoint y: 468, endPoint x: 665, endPoint y: 472, distance: 564.7
click at [665, 472] on h4 "Great, you have successfully tracked this product. Tell us more:" at bounding box center [500, 473] width 800 height 23
click at [653, 434] on div at bounding box center [653, 434] width 0 height 0
click at [701, 480] on h4 "Great, you have successfully tracked this product. Tell us more:" at bounding box center [500, 473] width 800 height 23
drag, startPoint x: 109, startPoint y: 205, endPoint x: 385, endPoint y: 210, distance: 275.9
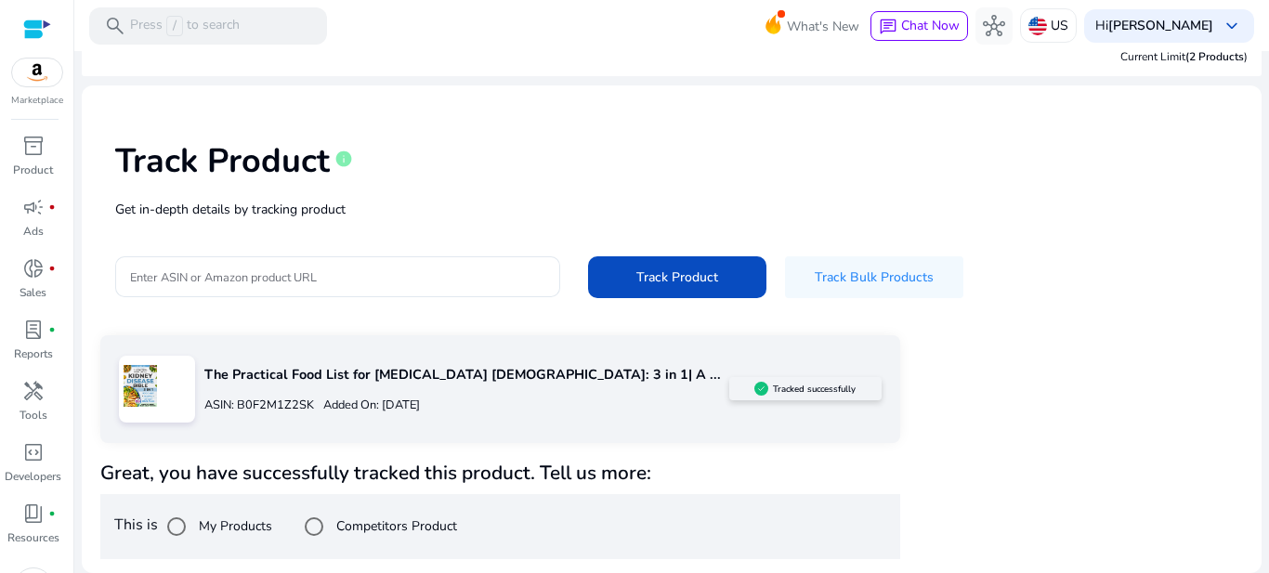
click at [385, 210] on div "Track Product info Get in-depth details by tracking product Enter ASIN or Amazo…" at bounding box center [672, 217] width 1150 height 235
click at [372, 219] on div at bounding box center [372, 219] width 0 height 0
click at [505, 190] on div "Track Product info" at bounding box center [671, 157] width 1113 height 76
click at [804, 394] on h5 "Tracked successfully" at bounding box center [814, 389] width 83 height 11
click at [146, 391] on img at bounding box center [140, 386] width 42 height 42
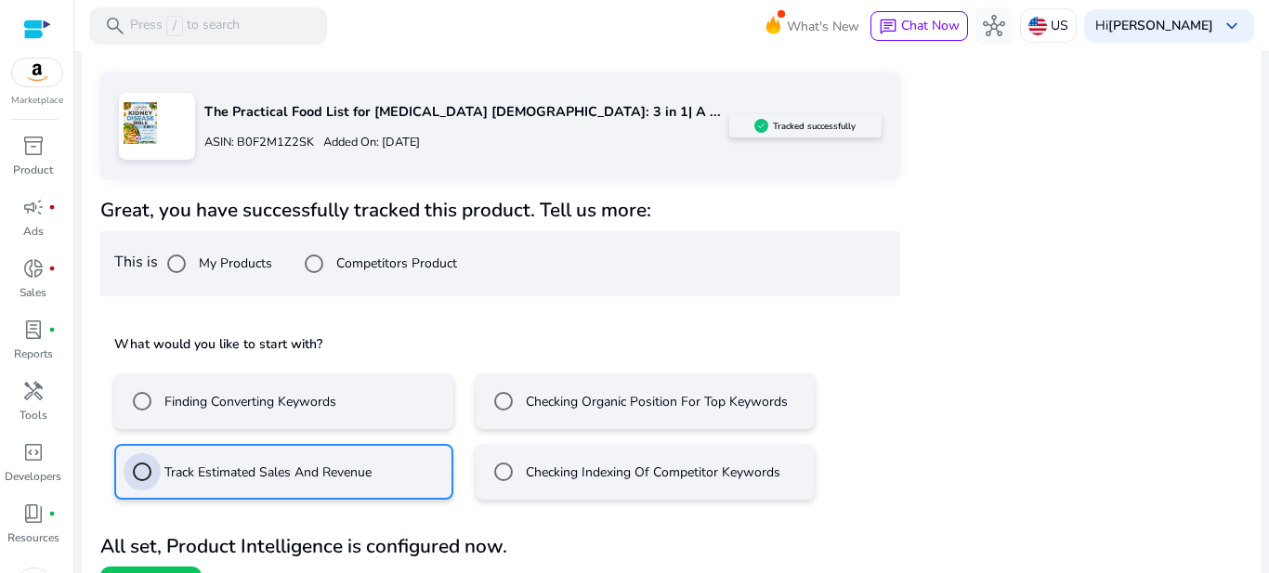
scroll to position [323, 0]
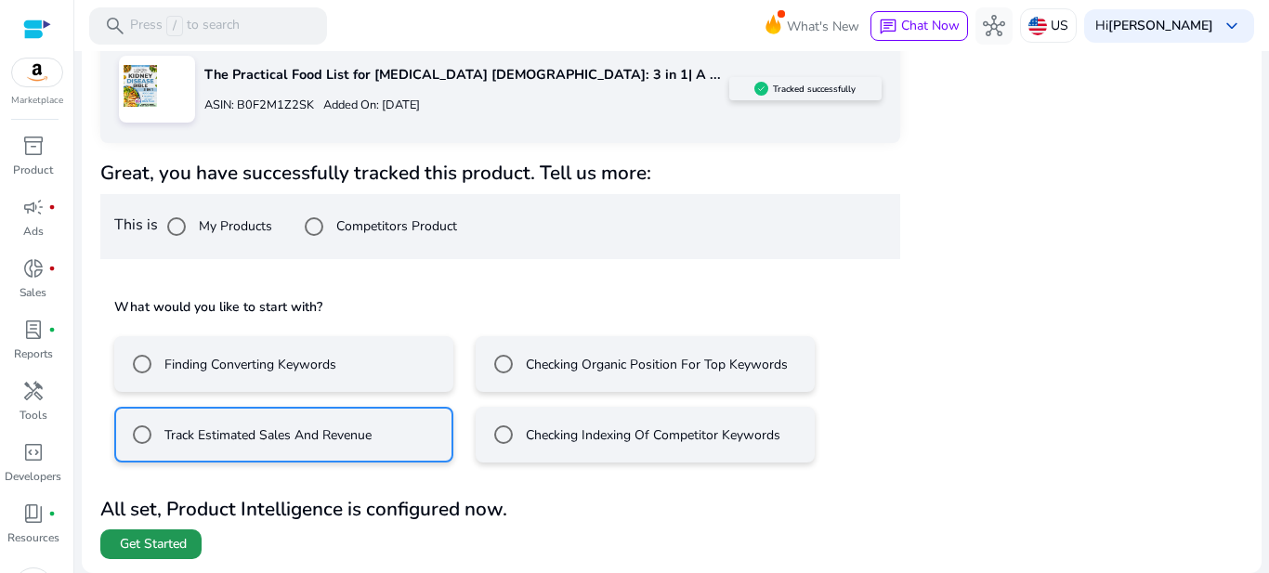
click at [149, 541] on span "Get Started" at bounding box center [153, 544] width 67 height 19
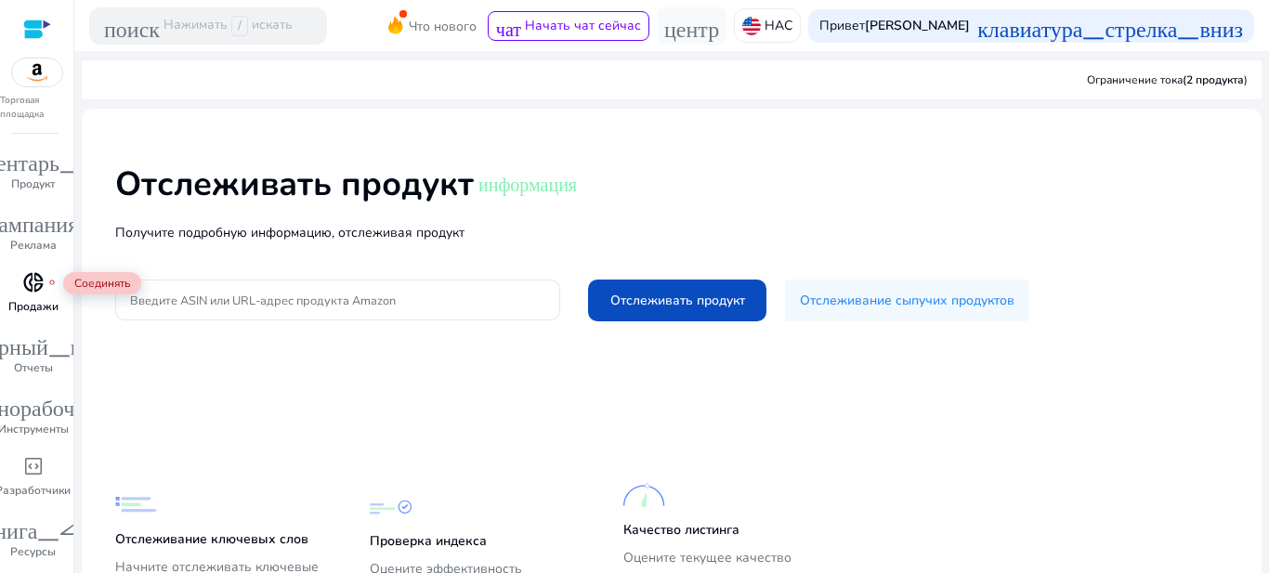
click at [26, 283] on font "donut_small" at bounding box center [33, 282] width 22 height 26
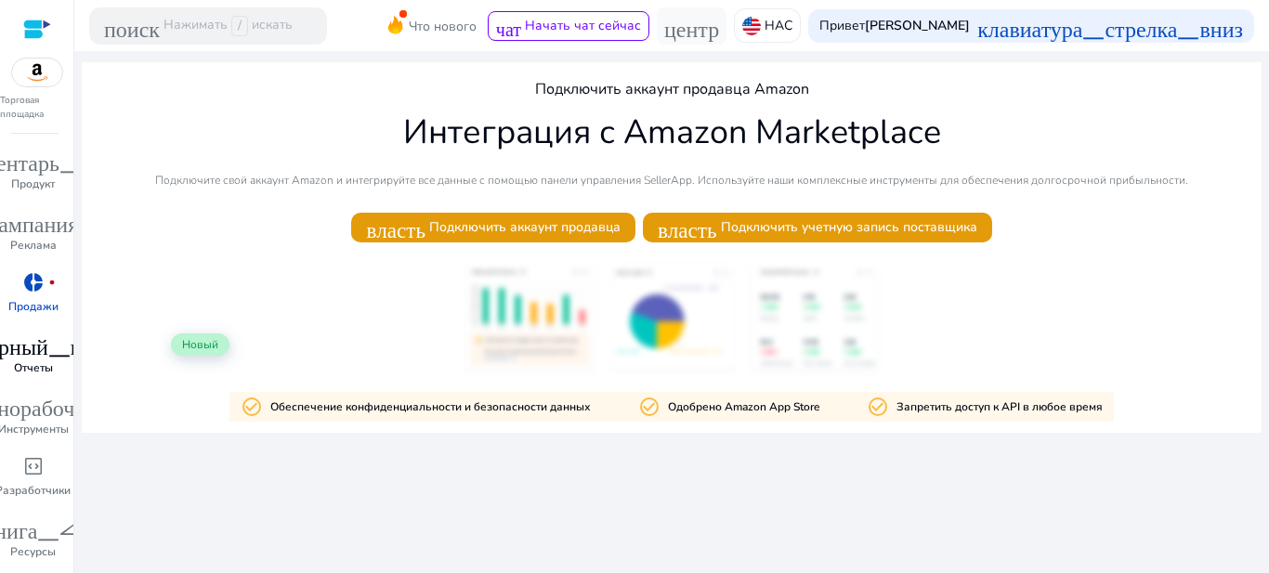
click at [30, 349] on font "лабораторный_профиль" at bounding box center [33, 344] width 239 height 26
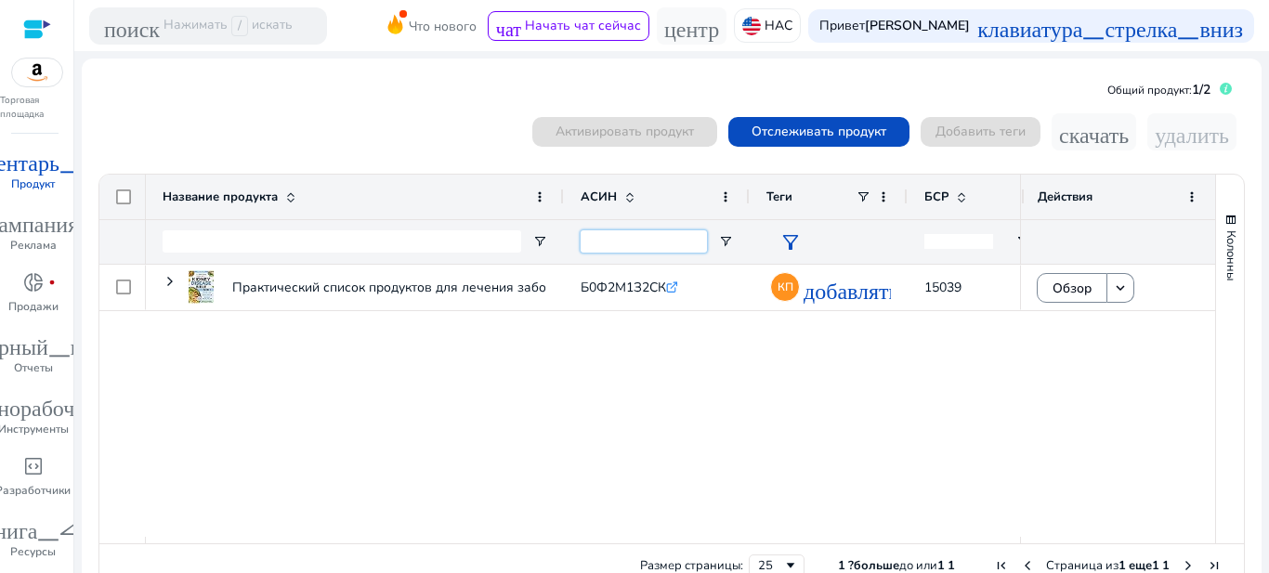
click at [602, 245] on input "Вход фильтра ASIN" at bounding box center [643, 241] width 126 height 22
paste input "**********"
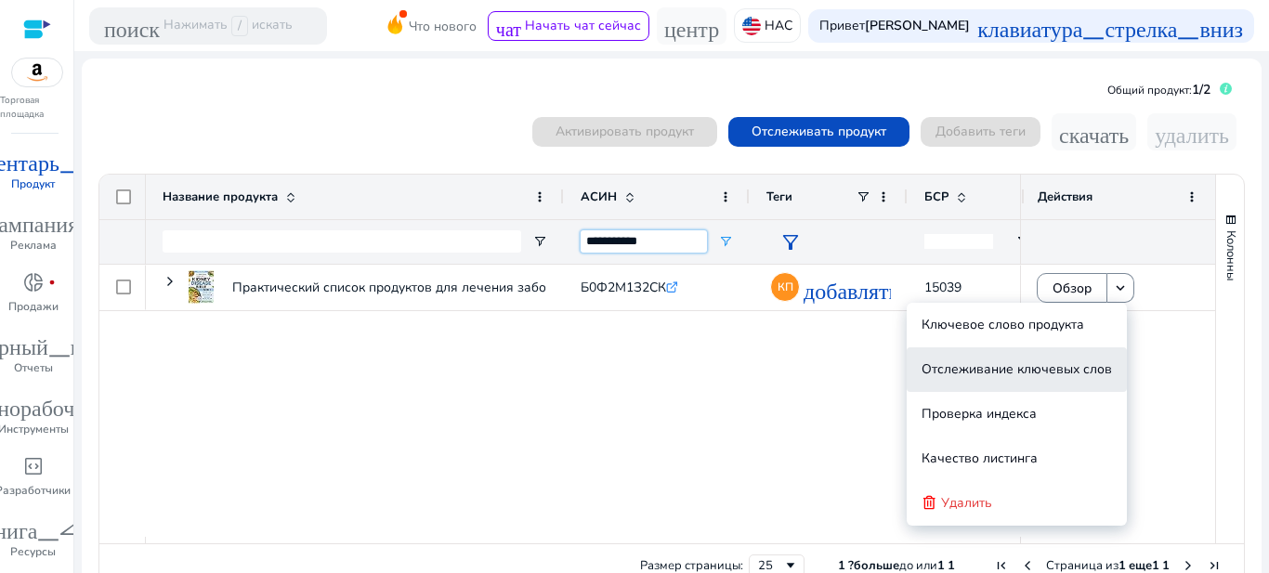
type input "**********"
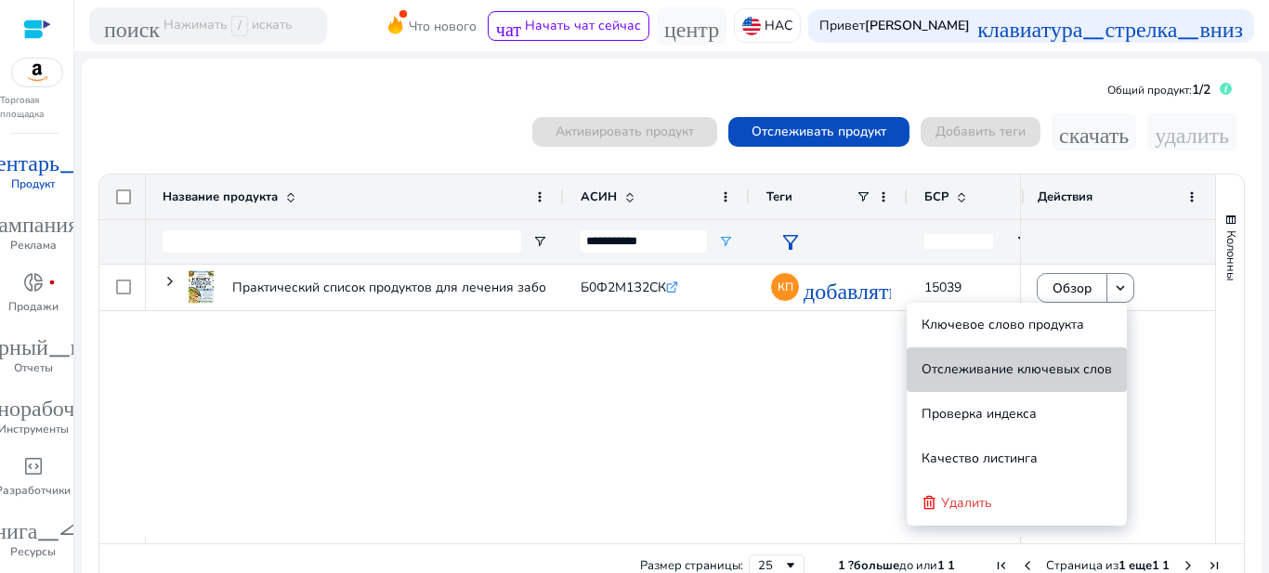
click at [1071, 367] on font "Отслеживание ключевых слов" at bounding box center [1016, 369] width 190 height 18
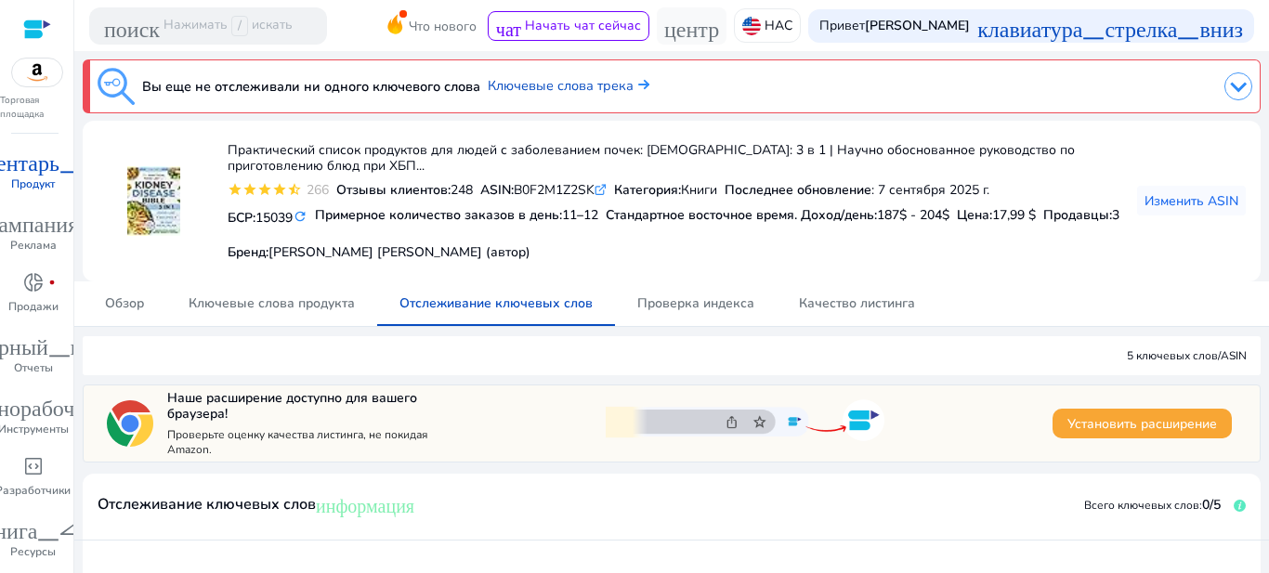
click at [1108, 417] on font "Установить расширение" at bounding box center [1142, 424] width 150 height 18
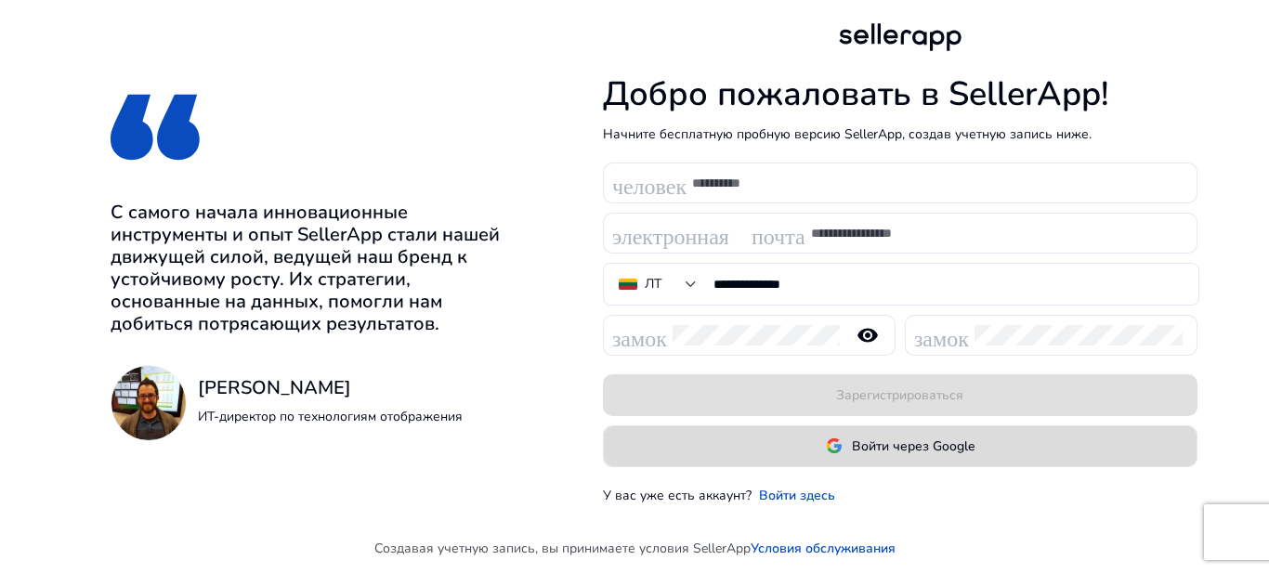
click at [912, 445] on font "Войти через Google" at bounding box center [913, 446] width 123 height 18
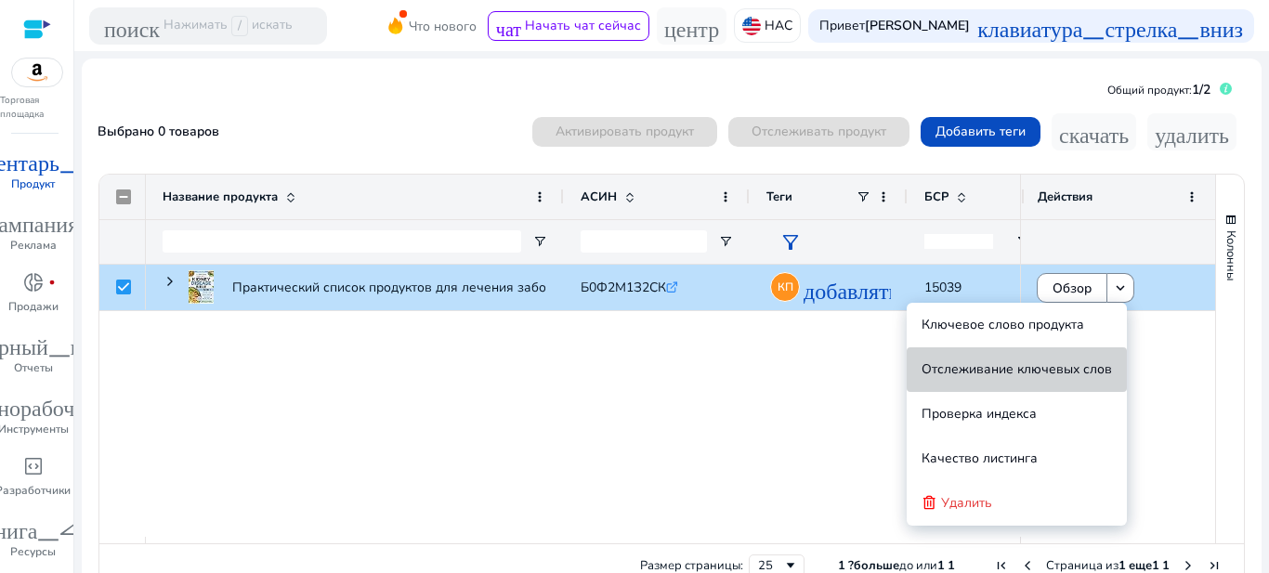
click at [1057, 372] on font "Отслеживание ключевых слов" at bounding box center [1016, 369] width 190 height 18
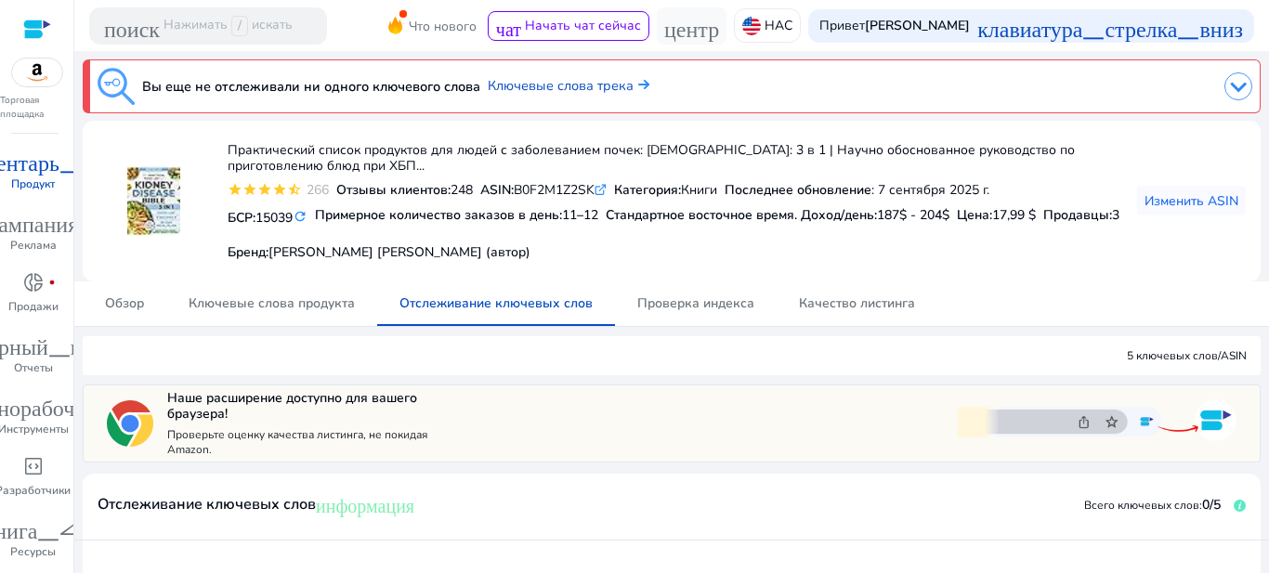
scroll to position [397, 0]
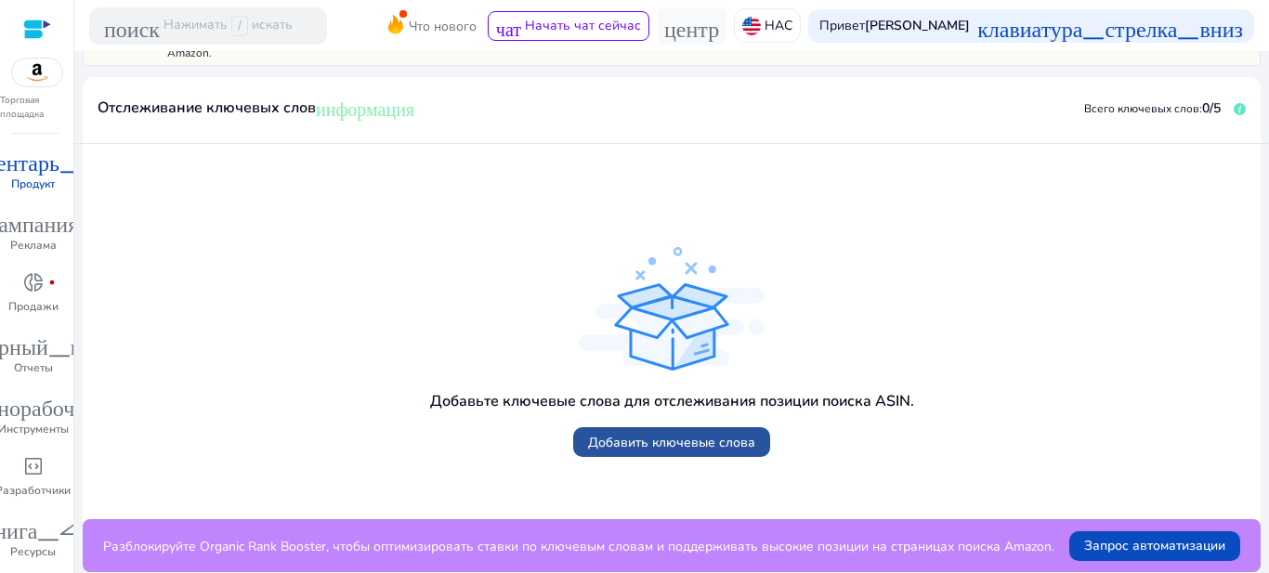
click at [697, 442] on font "Добавить ключевые слова" at bounding box center [671, 443] width 167 height 18
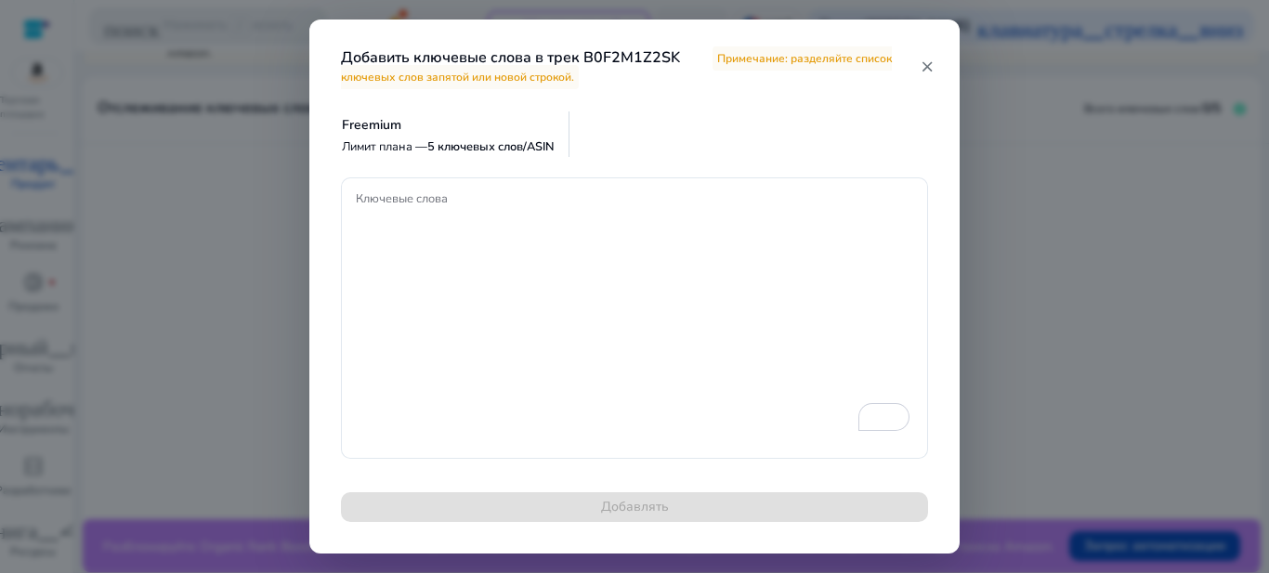
click at [925, 61] on mat-icon "close" at bounding box center [926, 67] width 13 height 17
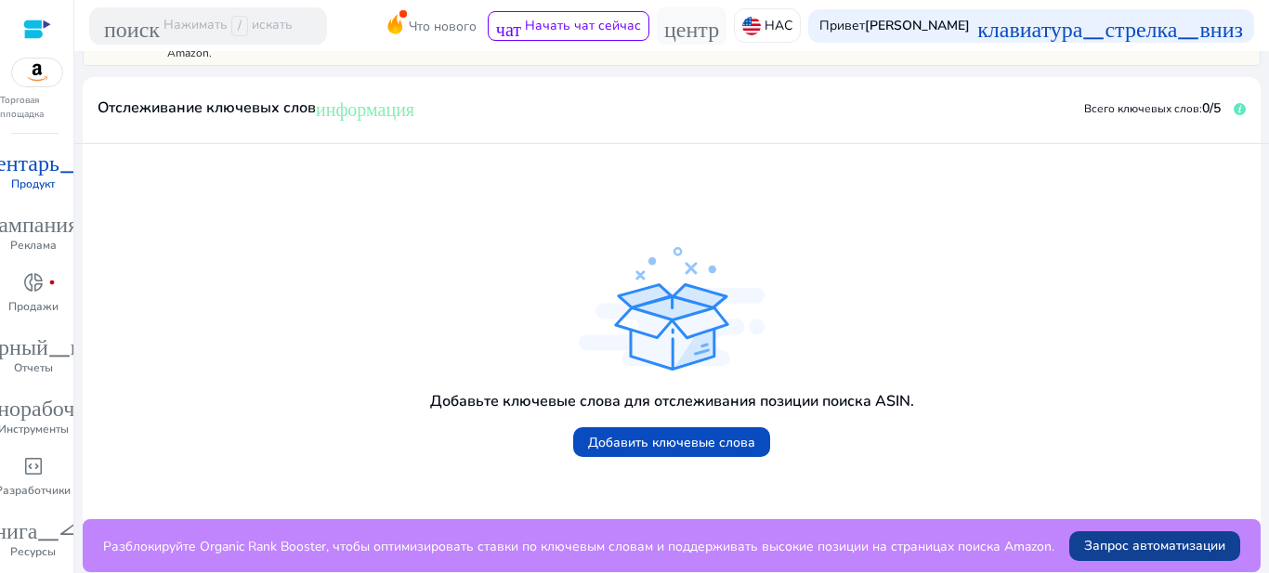
click at [1139, 545] on font "Запрос автоматизации" at bounding box center [1154, 546] width 141 height 18
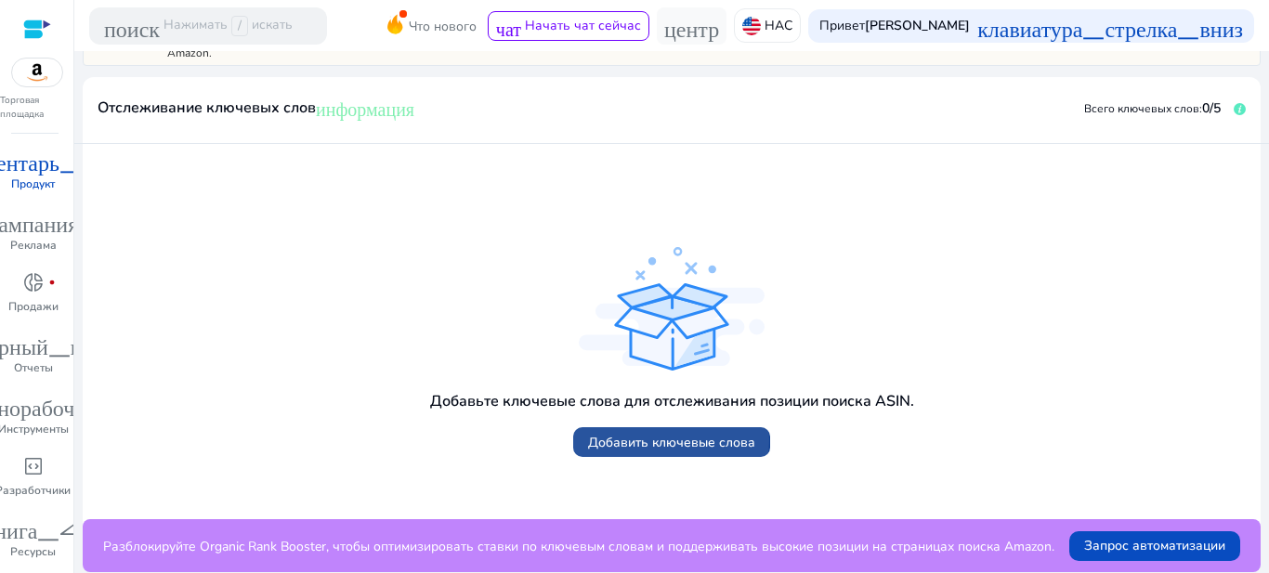
click at [668, 440] on font "Добавить ключевые слова" at bounding box center [671, 443] width 167 height 18
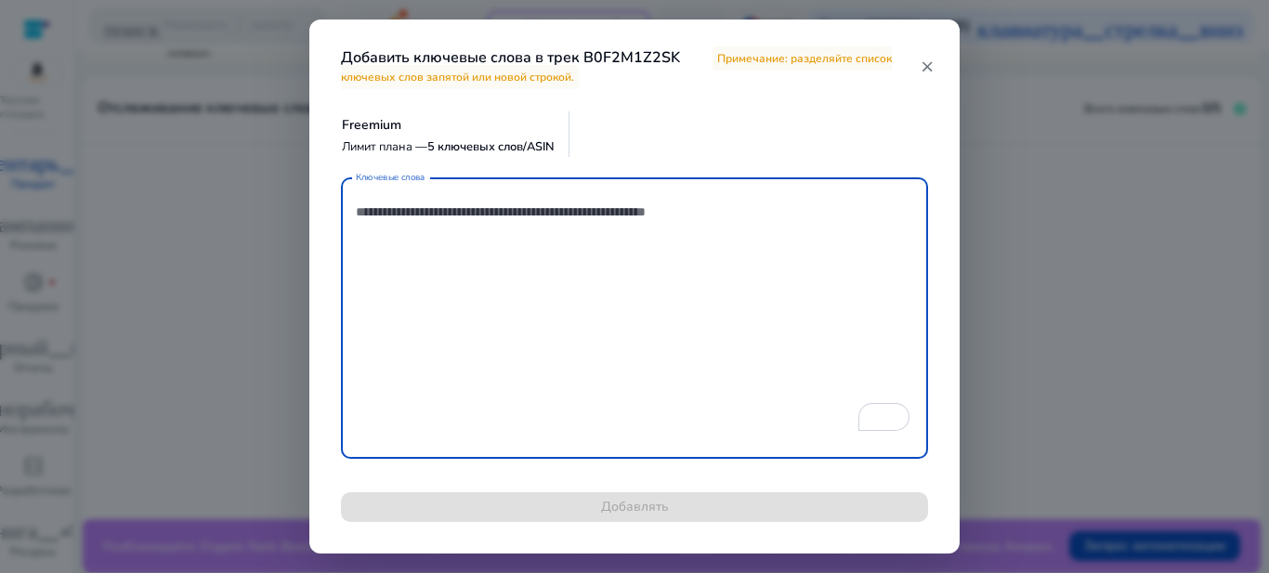
click at [924, 64] on mat-icon "close" at bounding box center [926, 67] width 13 height 17
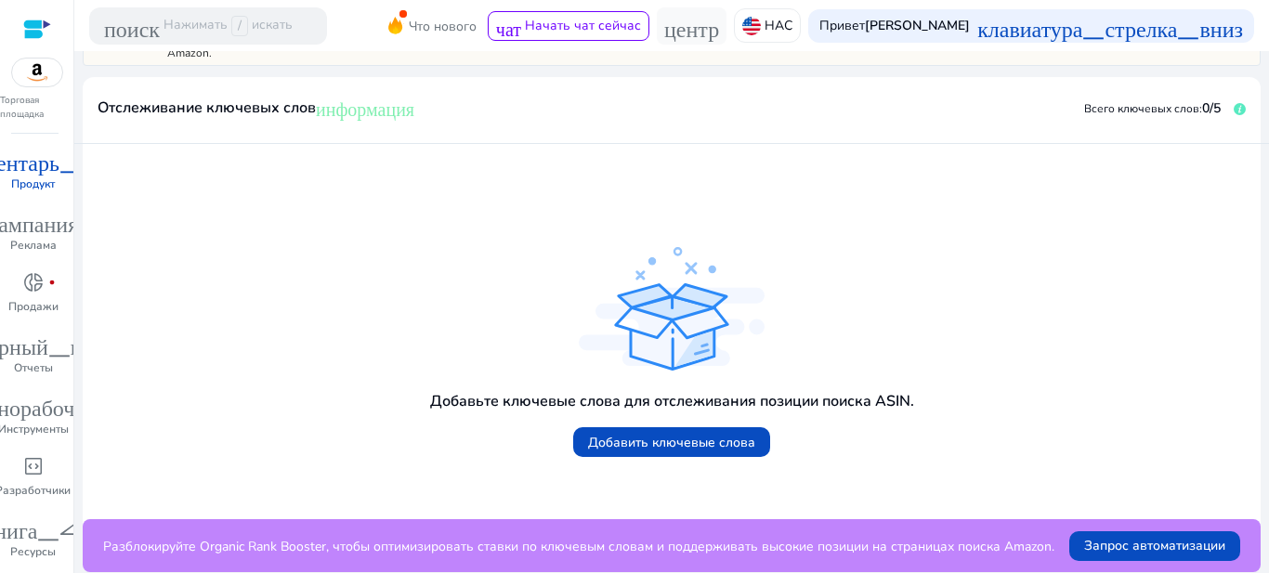
click at [1062, 242] on div "Добавьте ключевые слова для отслеживания позиции поиска ASIN. Добавить ключевые…" at bounding box center [672, 331] width 1148 height 345
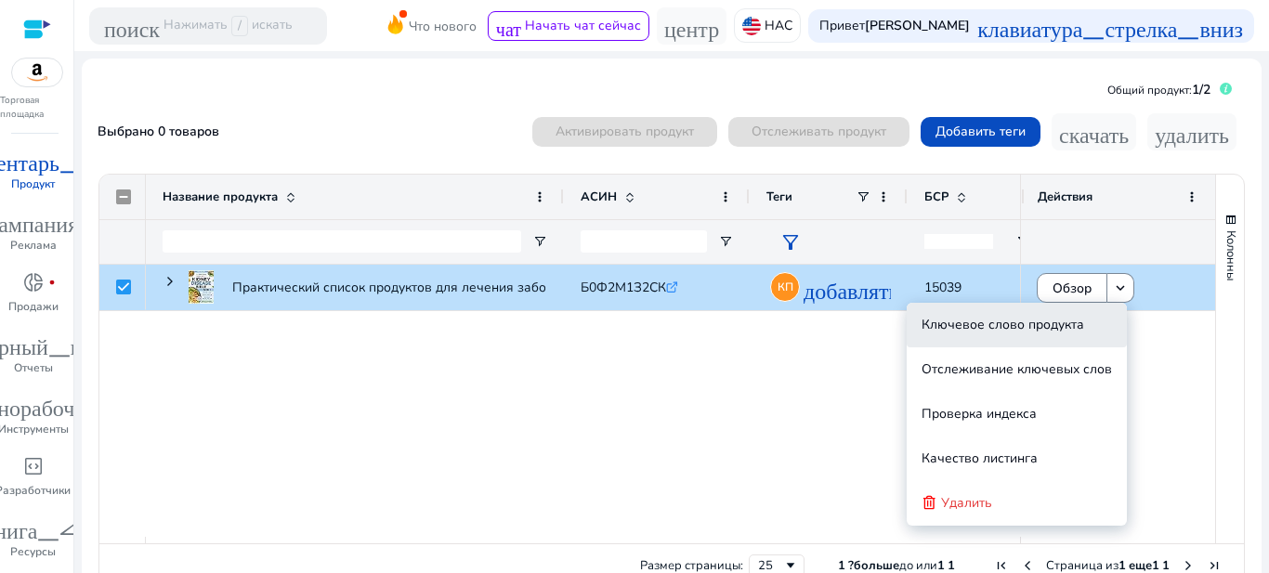
click at [1036, 324] on font "Ключевое слово продукта" at bounding box center [1002, 325] width 163 height 18
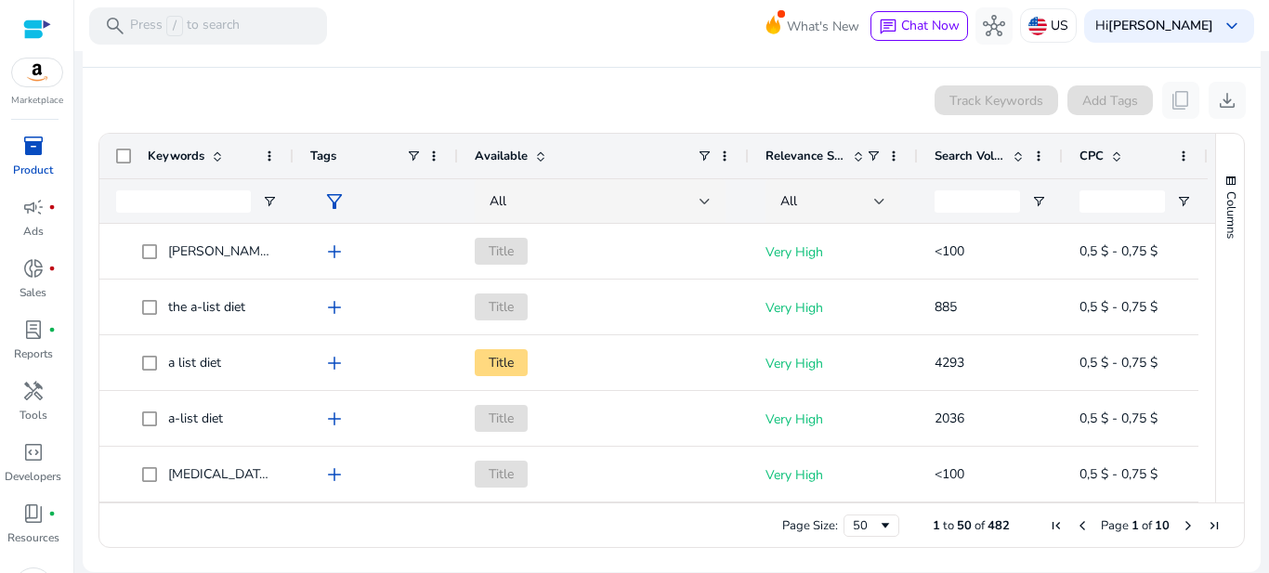
scroll to position [347, 0]
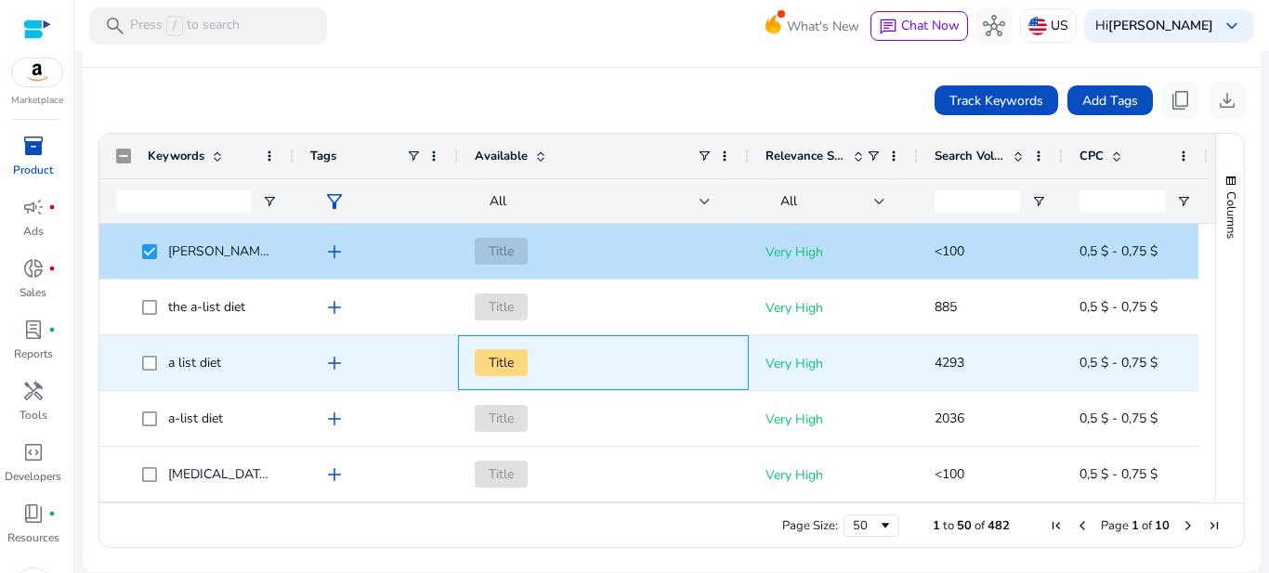
click at [498, 359] on span "Title" at bounding box center [501, 362] width 53 height 27
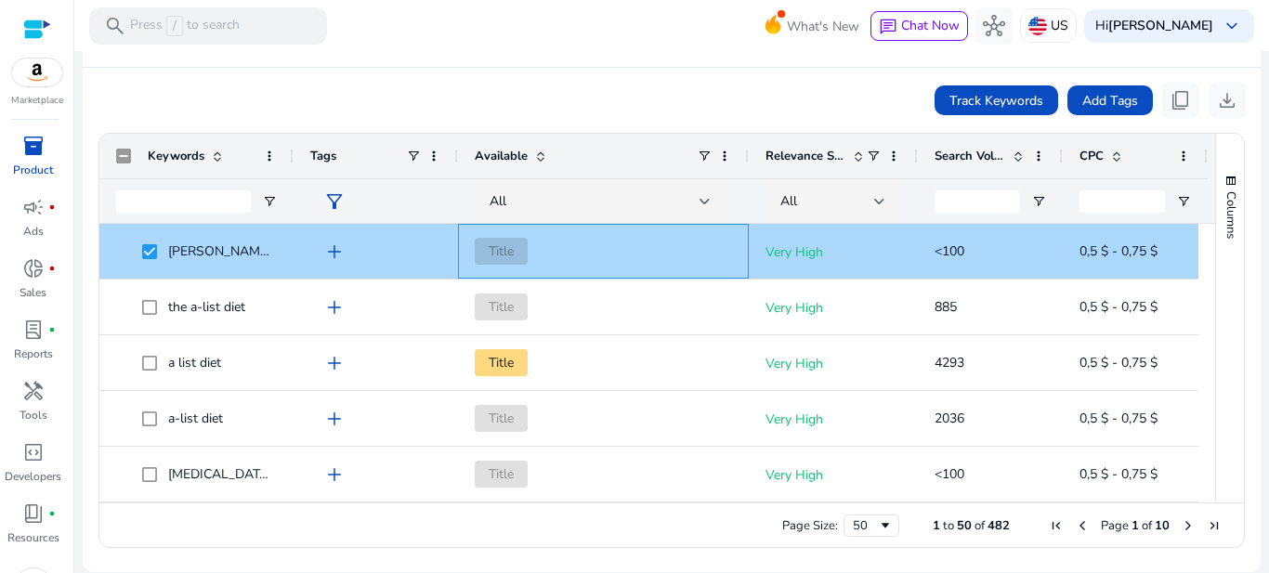
click at [514, 247] on span "Title" at bounding box center [501, 251] width 53 height 27
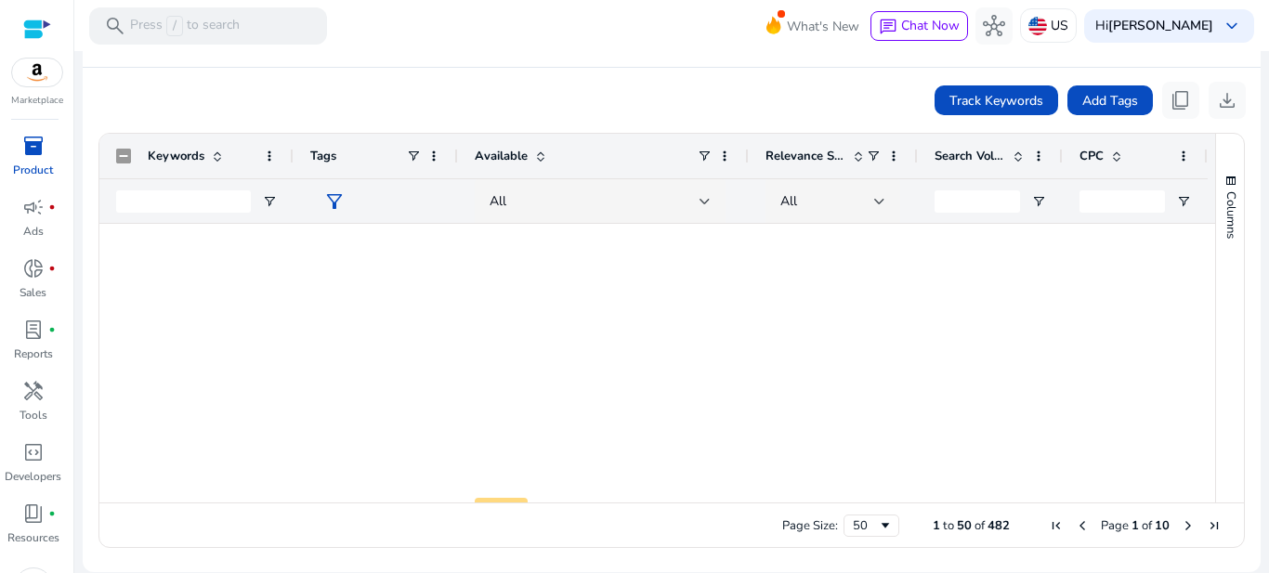
scroll to position [2508, 0]
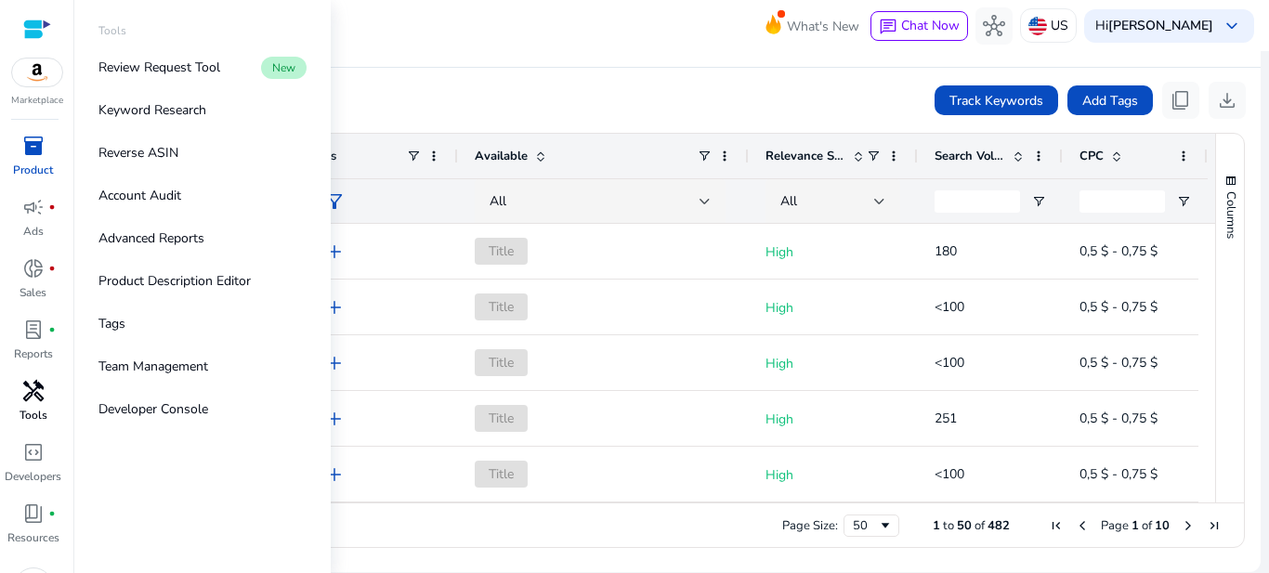
click at [25, 395] on span "handyman" at bounding box center [33, 391] width 22 height 22
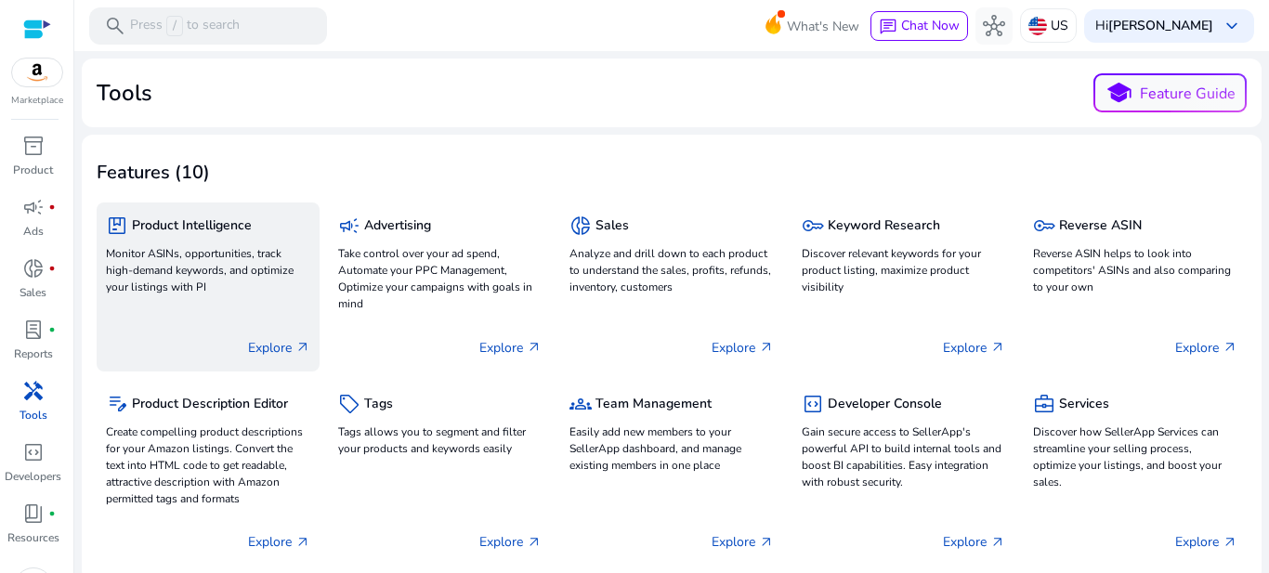
click at [190, 220] on h5 "Product Intelligence" at bounding box center [192, 226] width 120 height 16
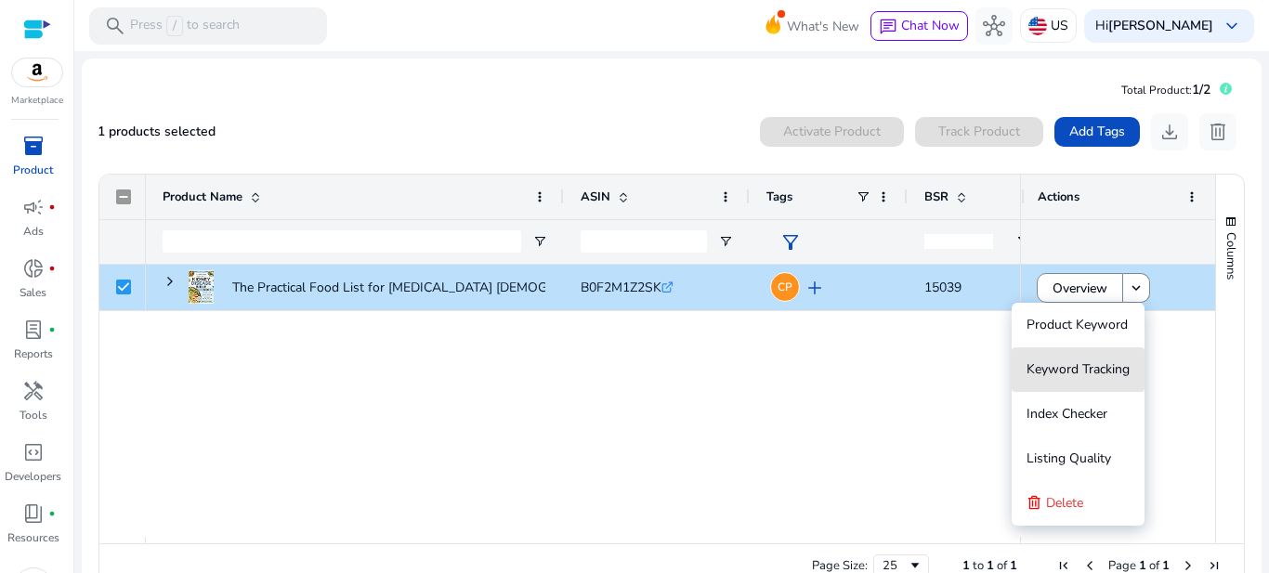
click at [1069, 376] on span "Keyword Tracking" at bounding box center [1077, 369] width 103 height 18
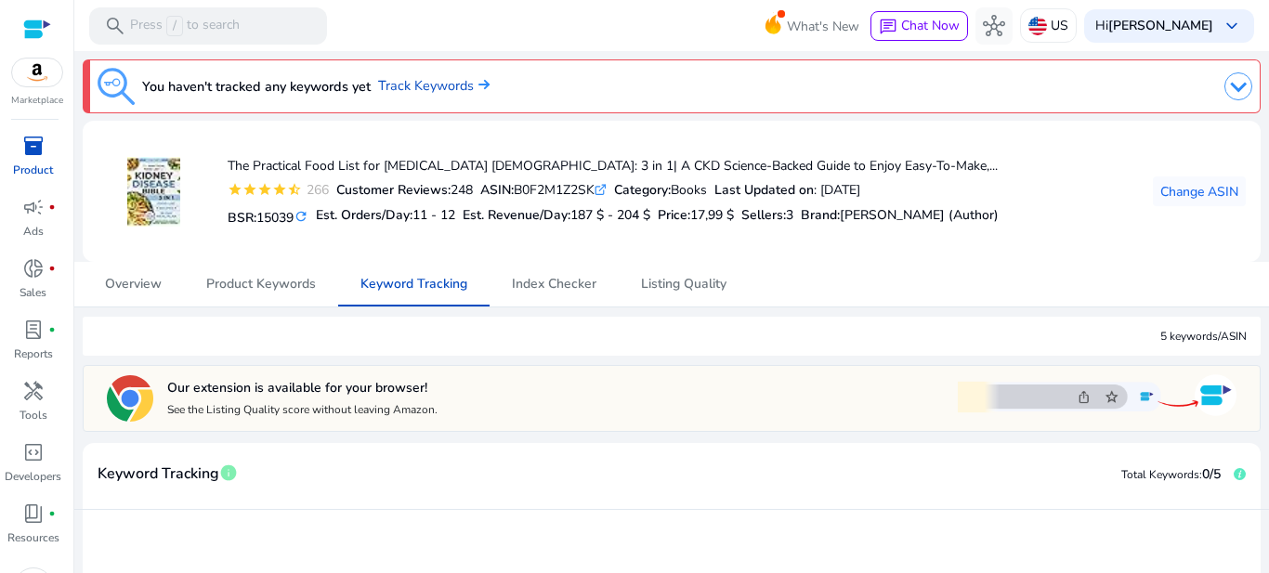
scroll to position [366, 0]
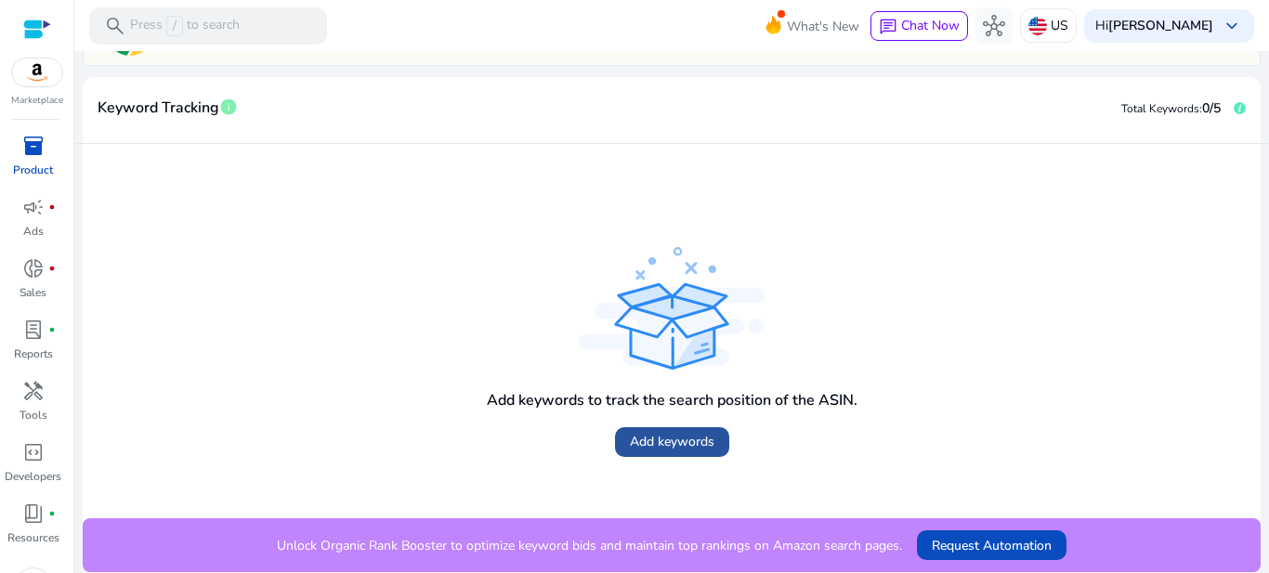
click at [667, 442] on span "Add keywords" at bounding box center [672, 442] width 85 height 20
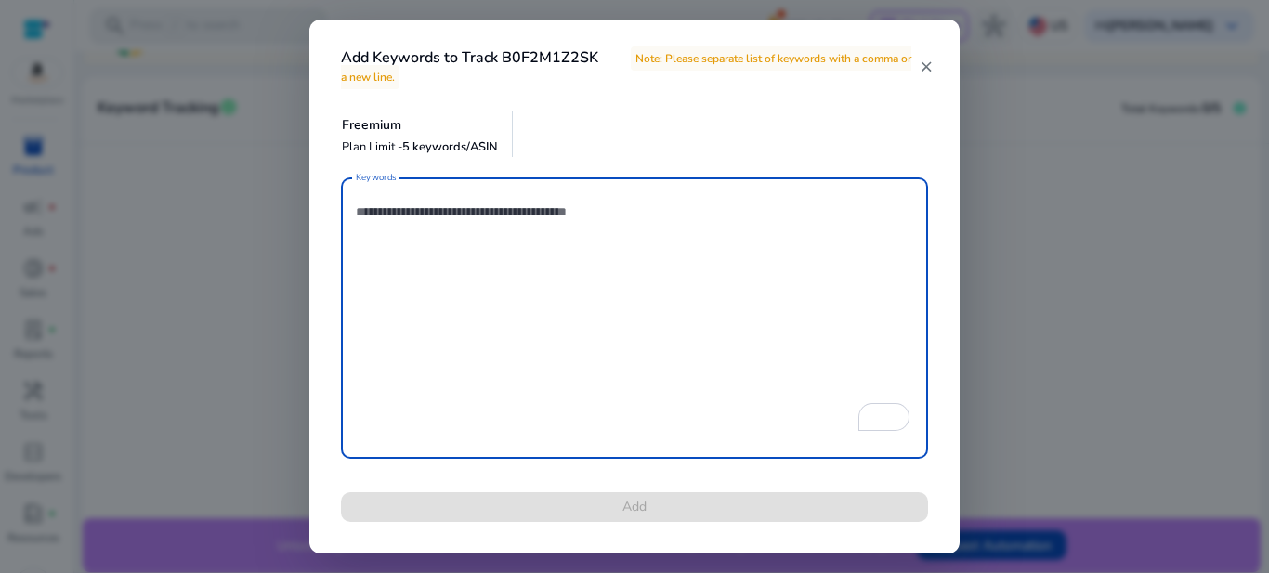
click at [1072, 299] on div at bounding box center [634, 286] width 1269 height 573
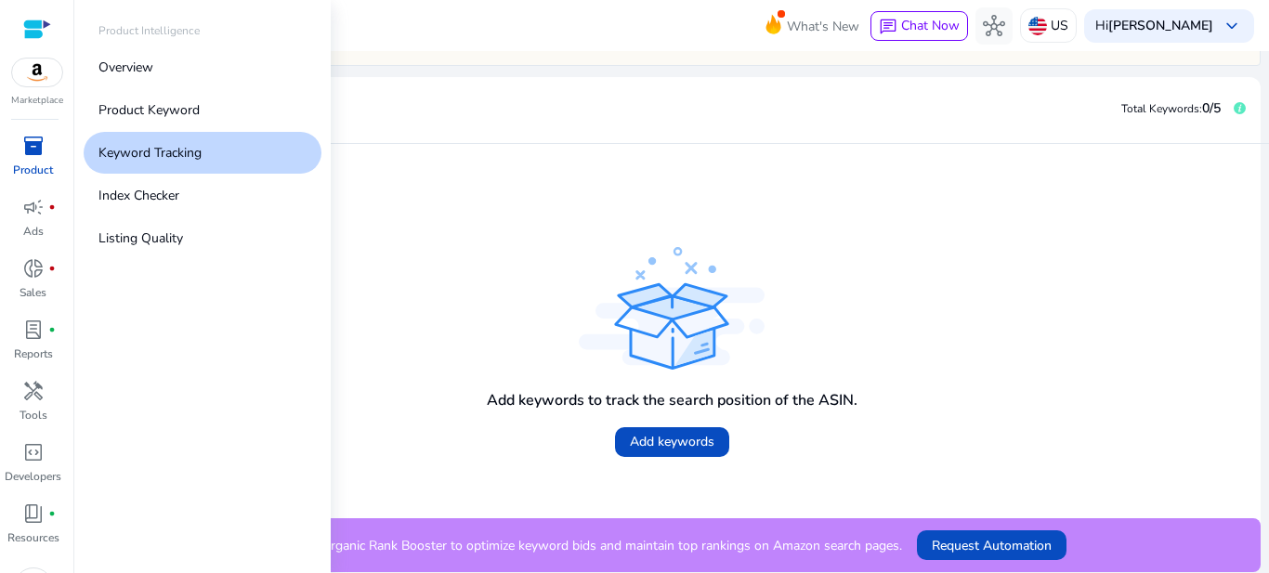
click at [30, 155] on span "inventory_2" at bounding box center [33, 146] width 22 height 22
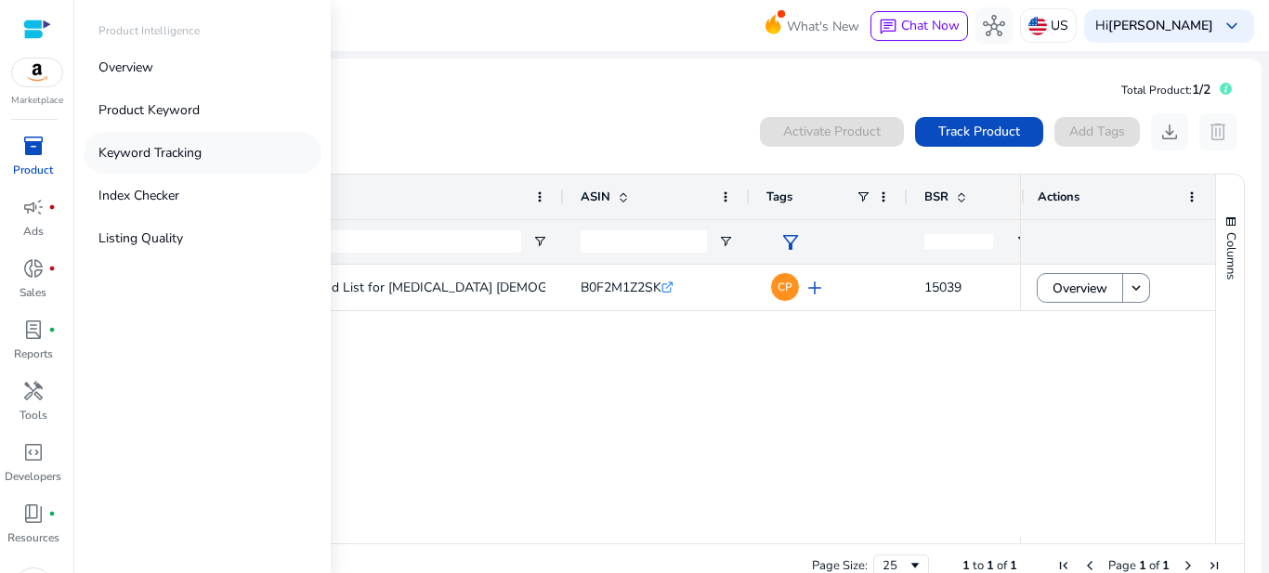
click at [124, 148] on p "Keyword Tracking" at bounding box center [149, 153] width 103 height 20
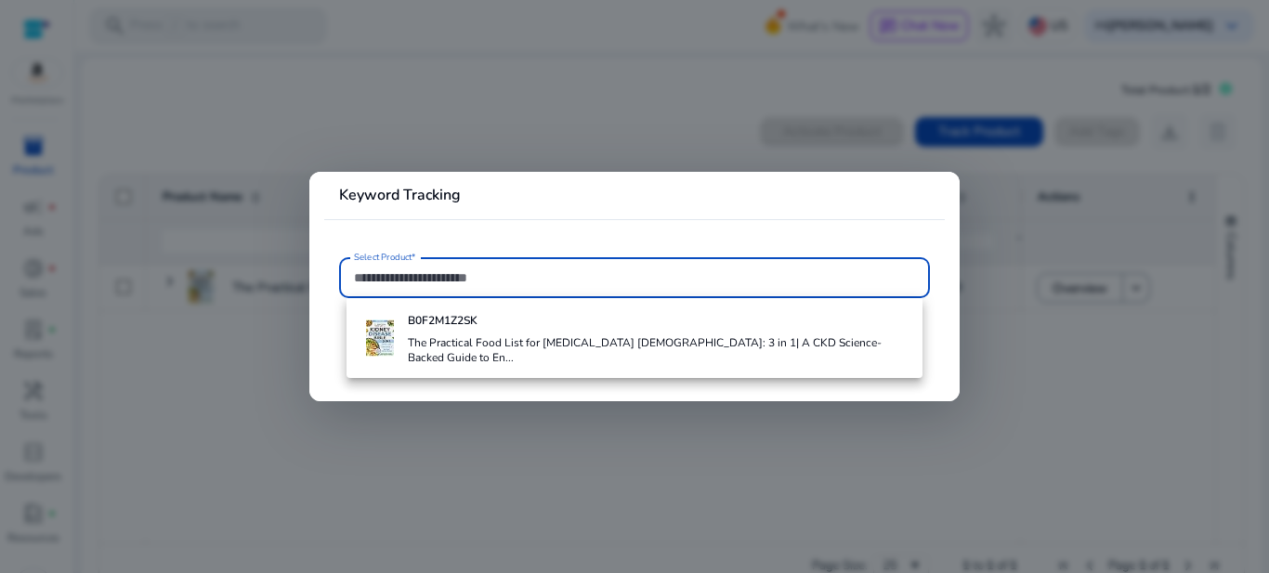
click at [1025, 293] on div at bounding box center [634, 286] width 1269 height 573
